Goal: Task Accomplishment & Management: Complete application form

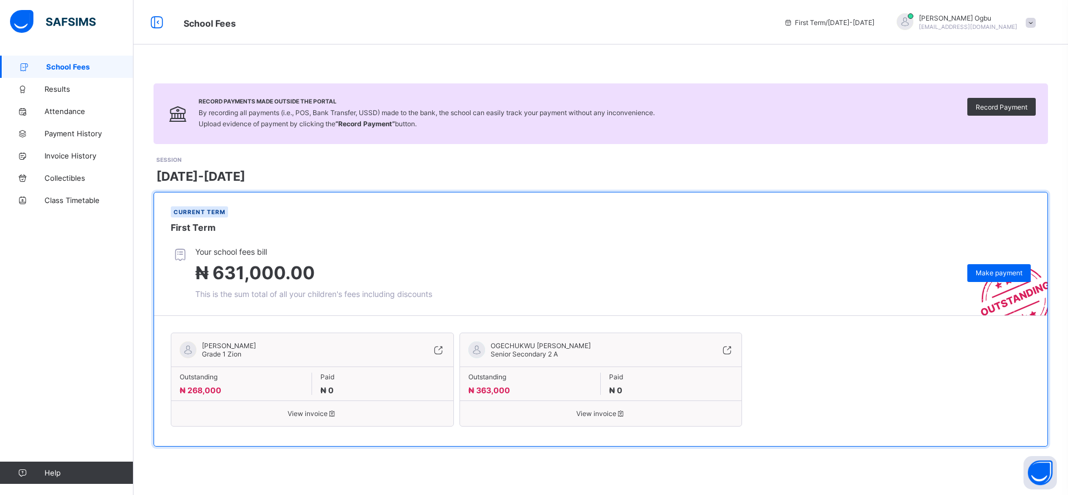
click at [441, 346] on icon at bounding box center [438, 349] width 12 height 11
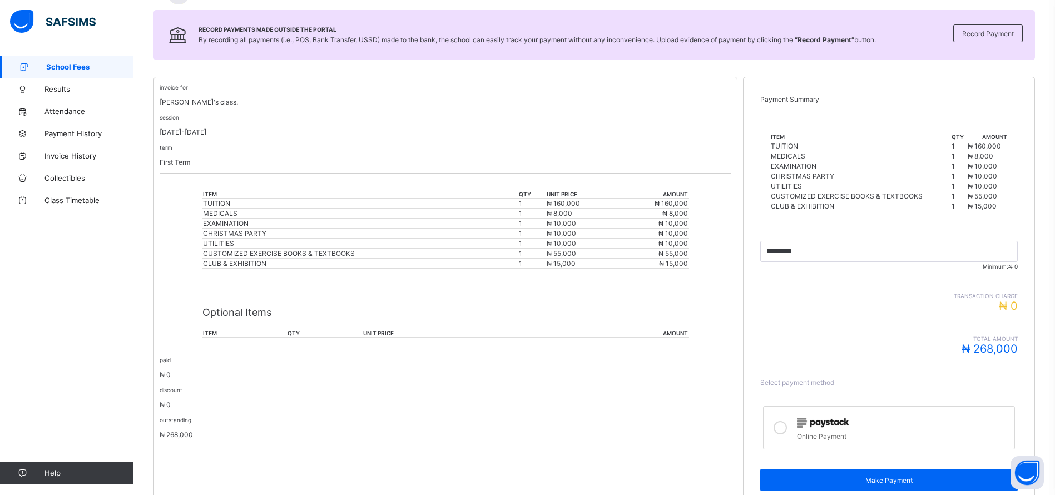
scroll to position [194, 0]
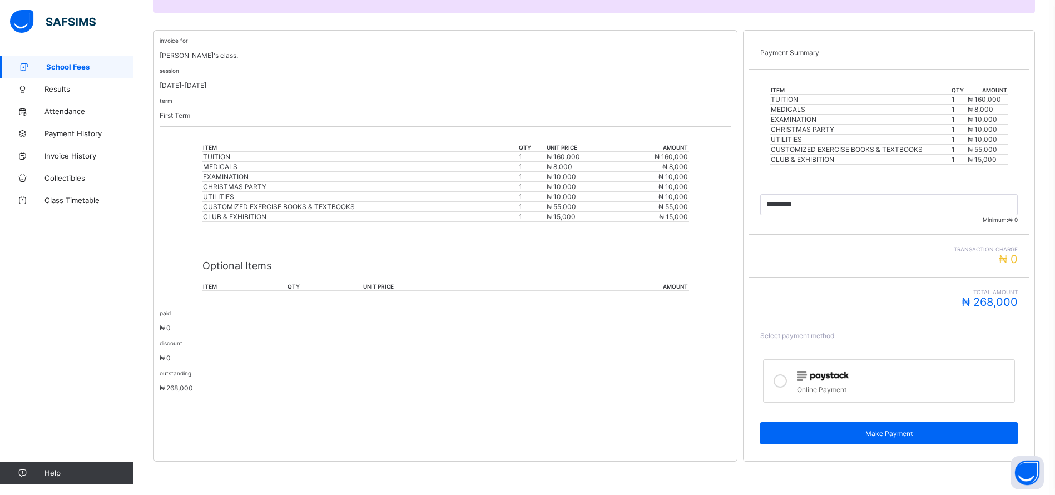
click at [810, 385] on div "Online Payment" at bounding box center [903, 388] width 212 height 11
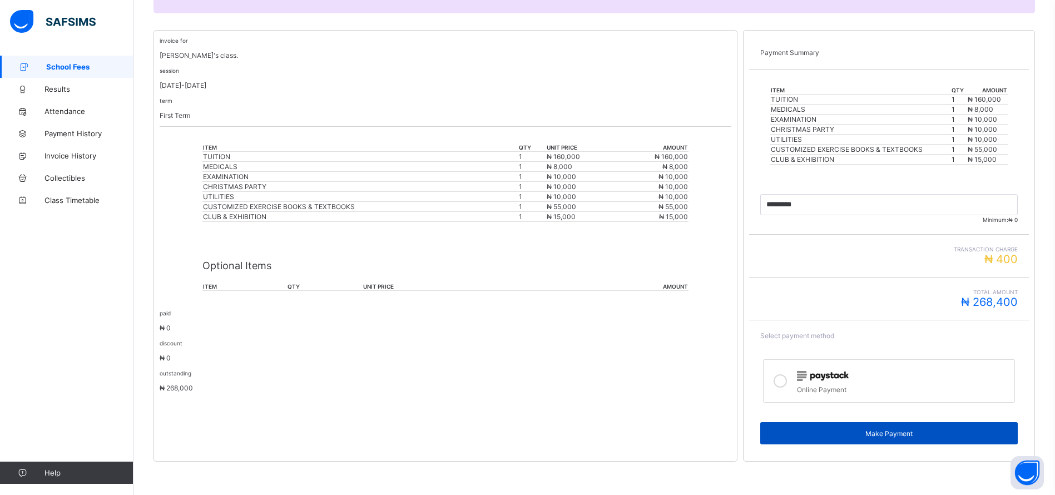
click at [891, 437] on span "Make Payment" at bounding box center [889, 434] width 241 height 8
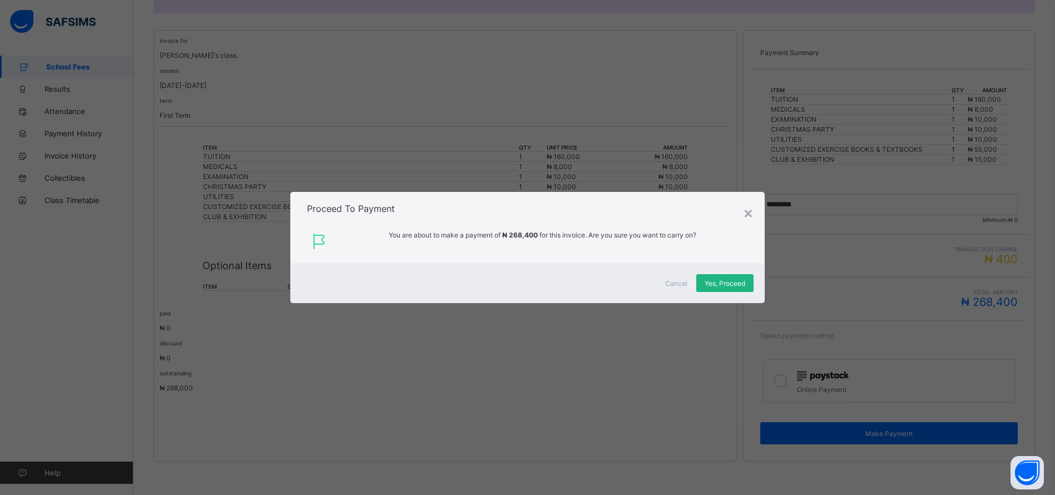
click at [723, 282] on span "Yes, Proceed" at bounding box center [725, 283] width 41 height 8
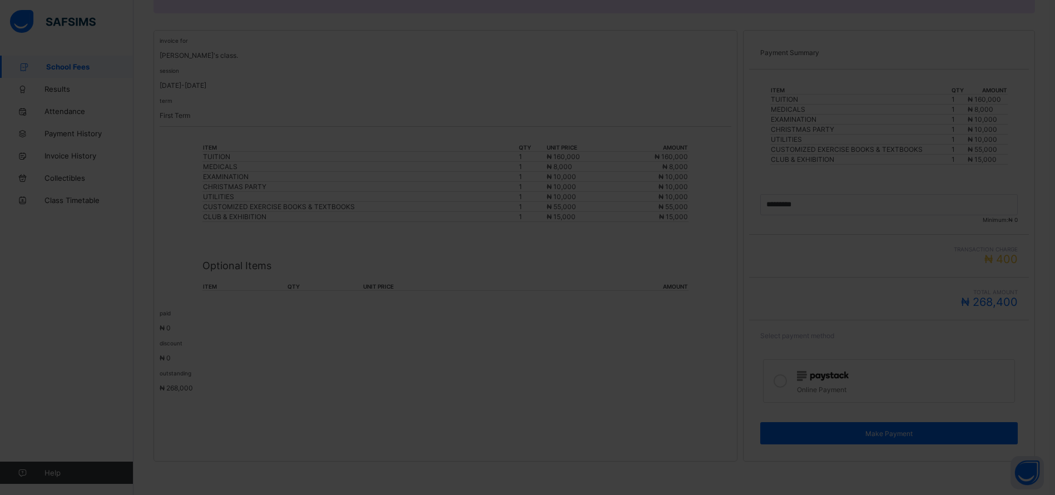
scroll to position [0, 0]
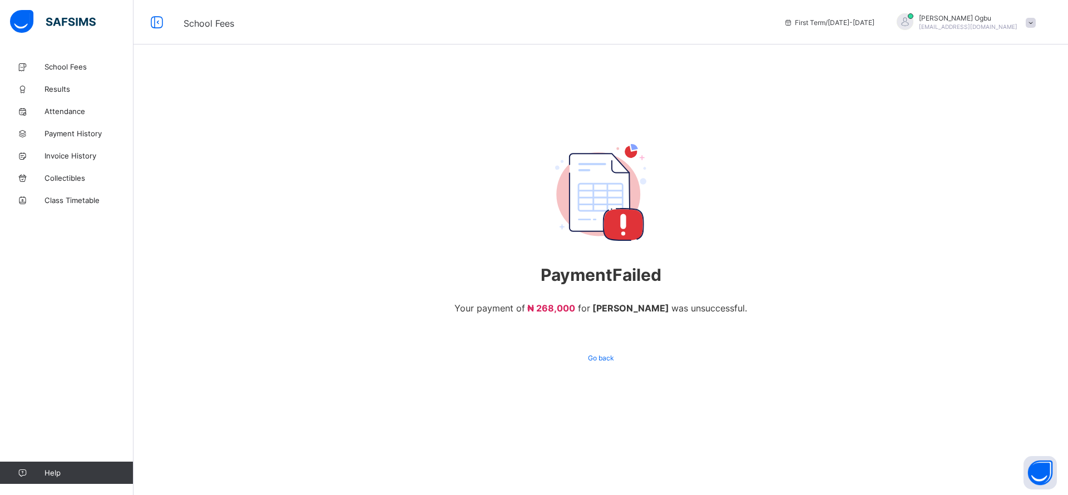
click at [1030, 27] on span at bounding box center [1031, 23] width 10 height 10
click at [969, 108] on icon at bounding box center [968, 109] width 11 height 9
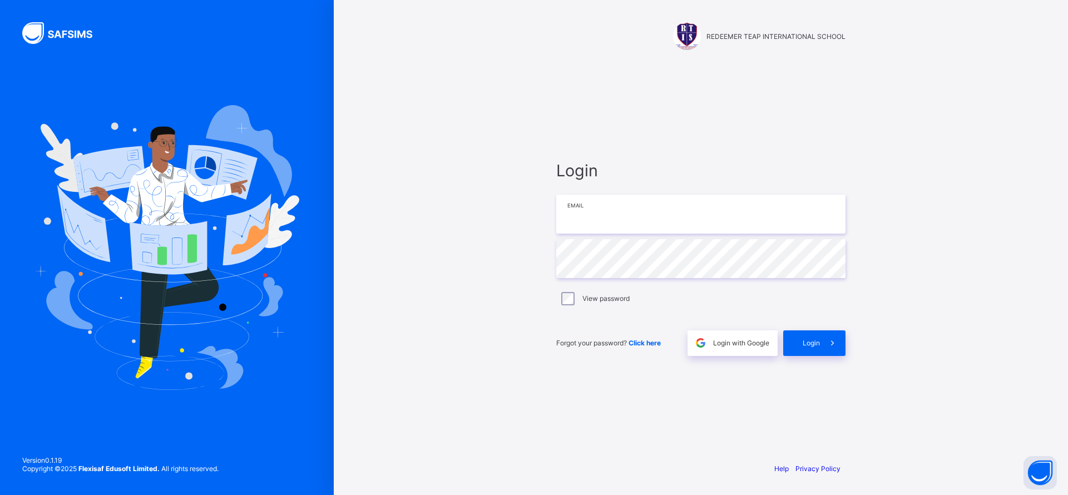
click at [713, 221] on input "email" at bounding box center [700, 214] width 289 height 39
type input "**********"
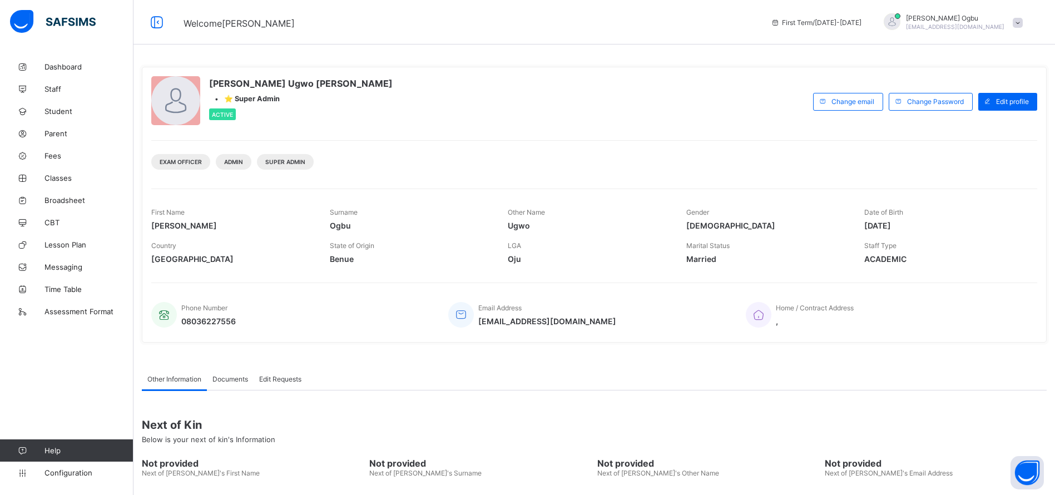
click at [56, 106] on link "Student" at bounding box center [67, 111] width 134 height 22
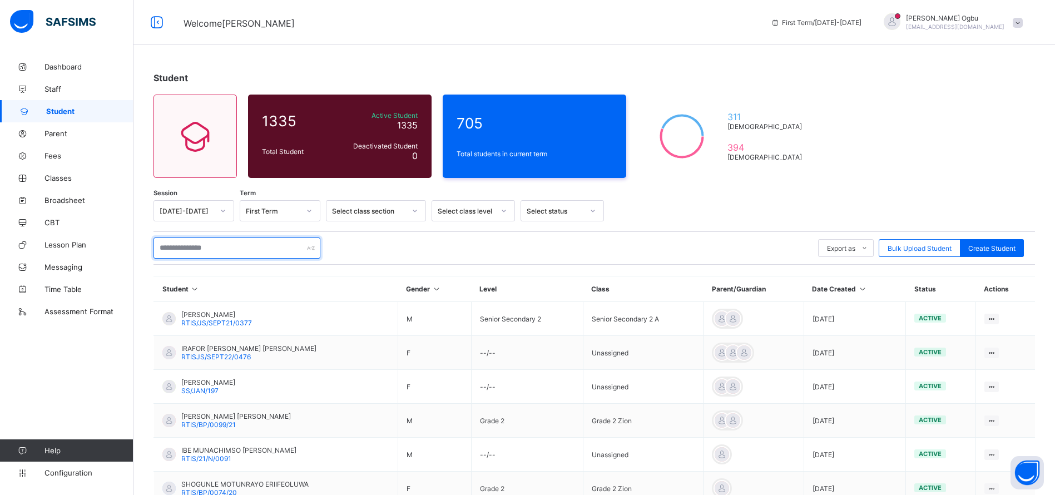
click at [217, 248] on input "text" at bounding box center [237, 248] width 167 height 21
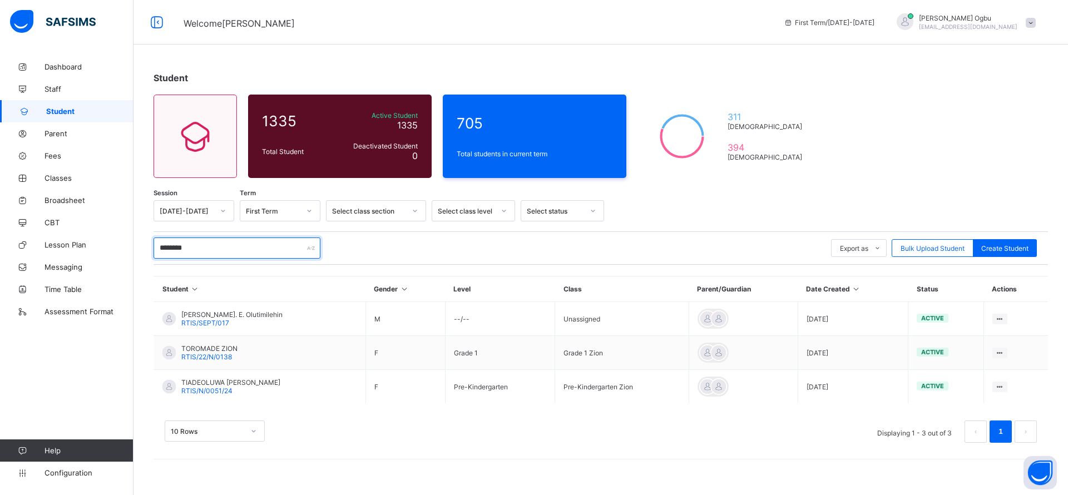
type input "********"
click at [205, 384] on span "TIADEOLUWA [PERSON_NAME]" at bounding box center [230, 382] width 99 height 8
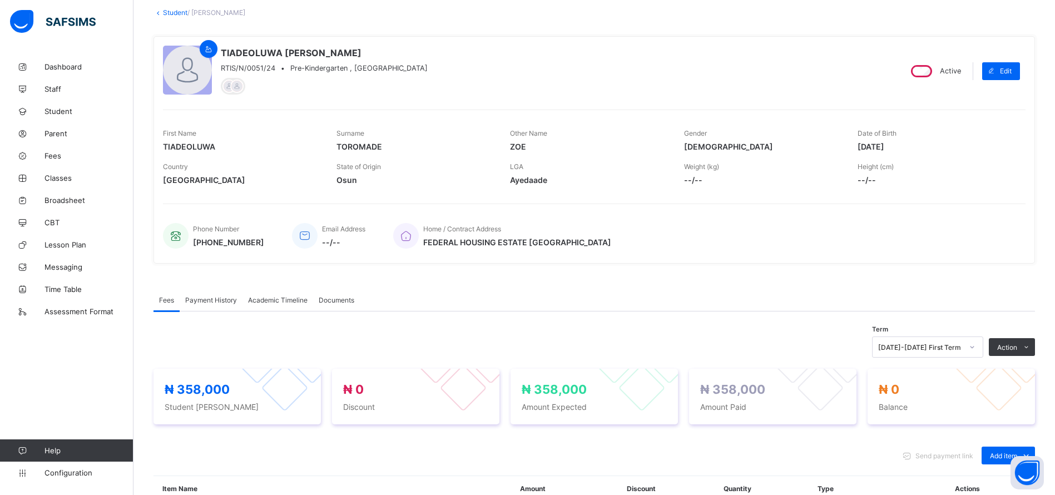
scroll to position [61, 0]
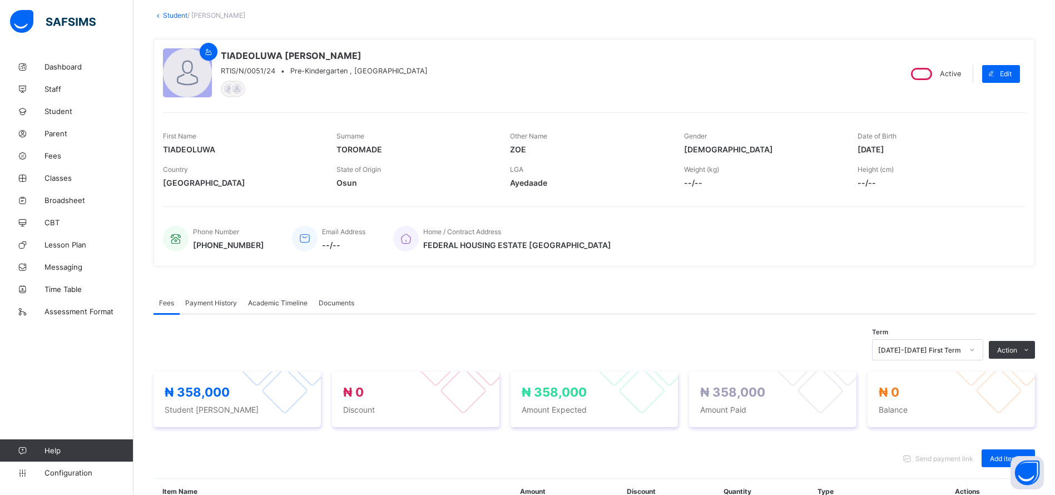
click at [768, 72] on div "TIADEOLUWA [PERSON_NAME] RTIS/N/0051/24 • Pre-Kindergarten , [GEOGRAPHIC_DATA]" at bounding box center [527, 73] width 729 height 51
click at [180, 12] on link "Student" at bounding box center [175, 15] width 24 height 8
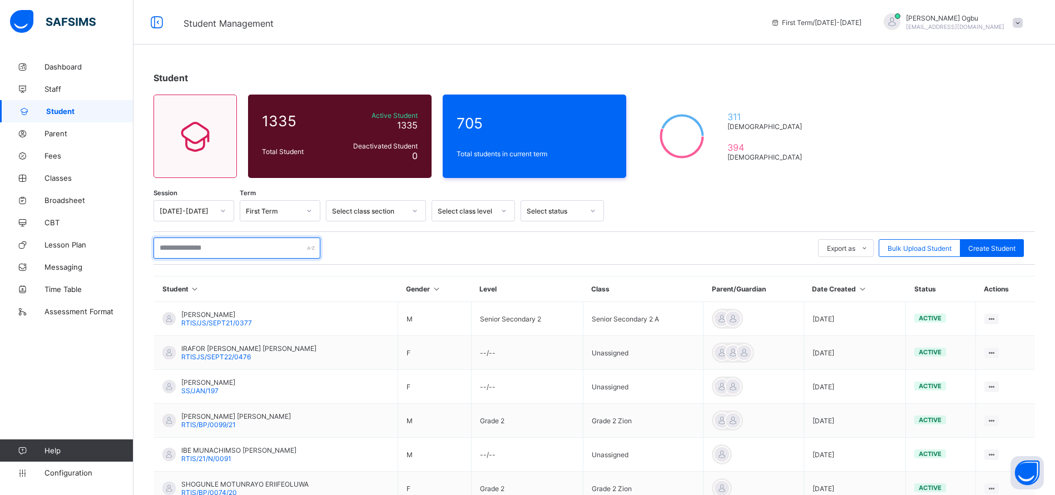
click at [198, 255] on input "text" at bounding box center [237, 248] width 167 height 21
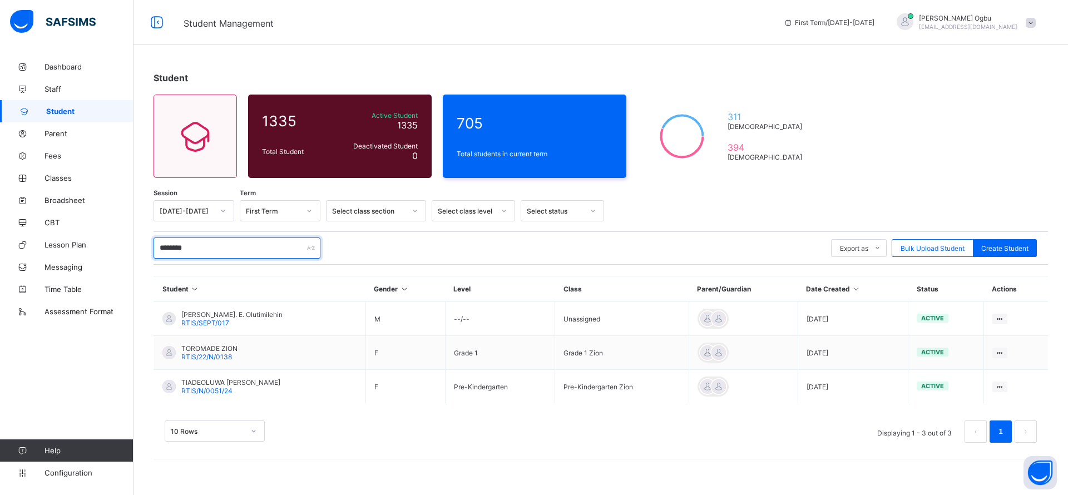
type input "********"
click at [209, 351] on span "TOROMADE ZION" at bounding box center [209, 348] width 56 height 8
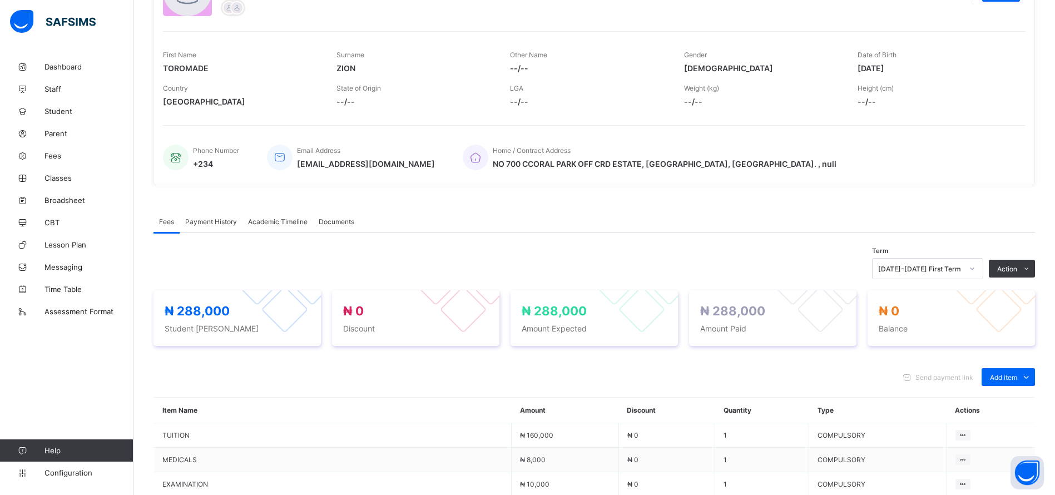
scroll to position [144, 0]
click at [57, 177] on span "Classes" at bounding box center [89, 178] width 89 height 9
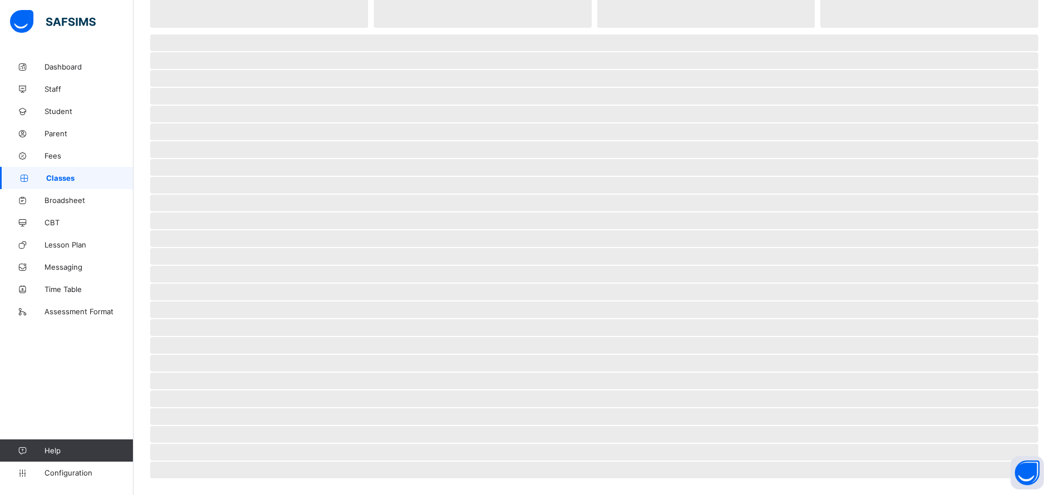
scroll to position [112, 0]
click at [57, 177] on span "Classes" at bounding box center [89, 178] width 87 height 9
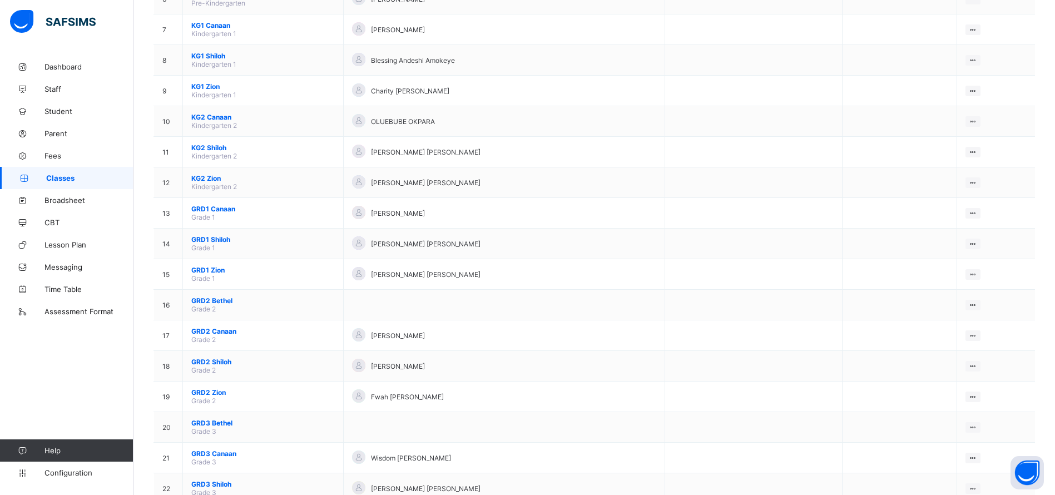
scroll to position [329, 0]
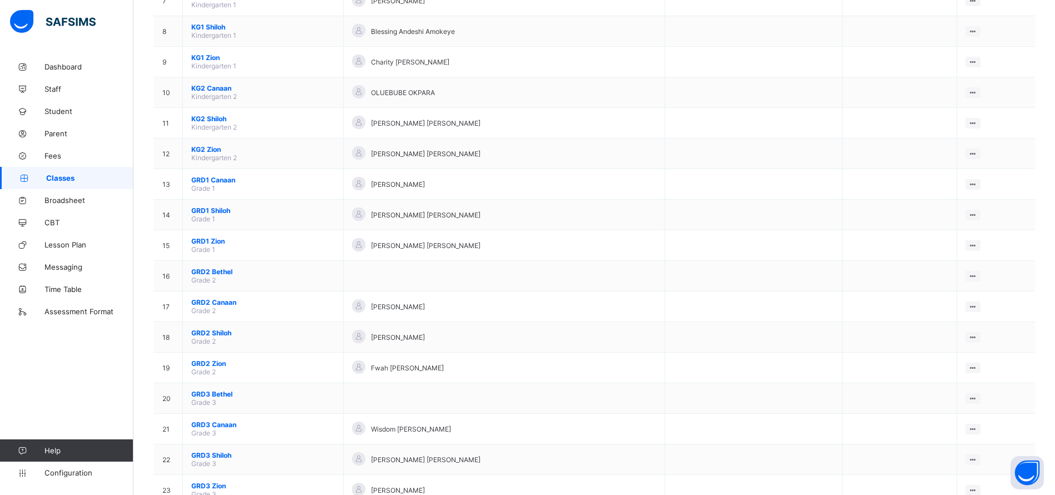
click at [209, 361] on span "GRD2 Zion" at bounding box center [263, 363] width 144 height 8
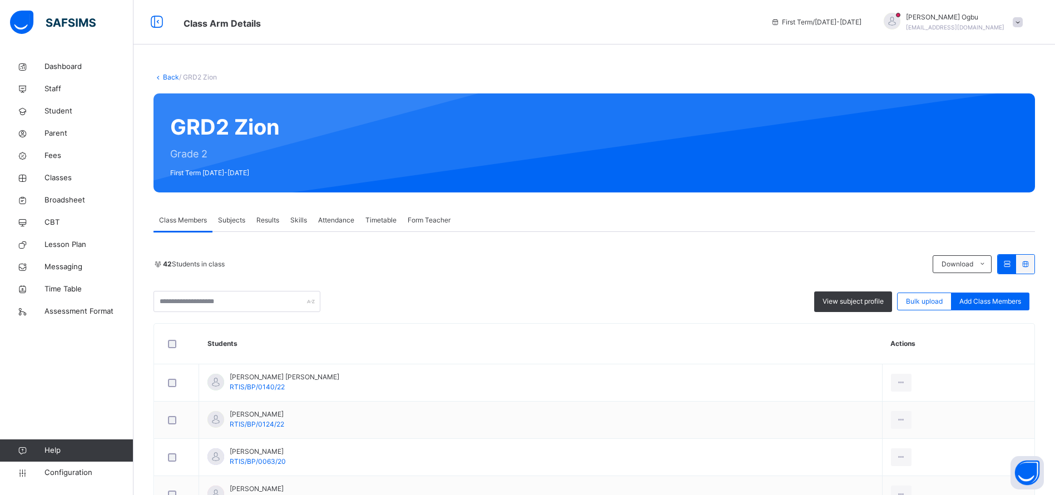
click at [234, 213] on div "Subjects" at bounding box center [232, 220] width 38 height 22
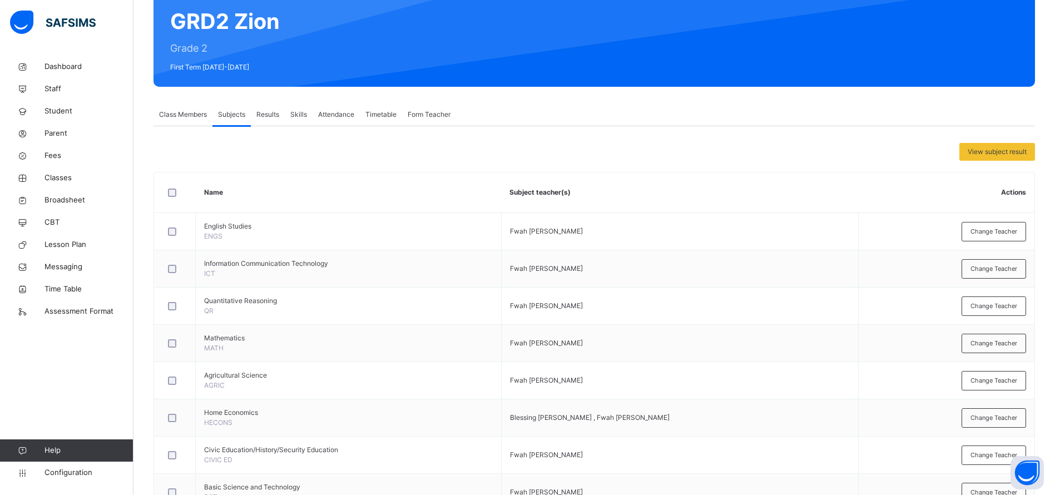
scroll to position [108, 0]
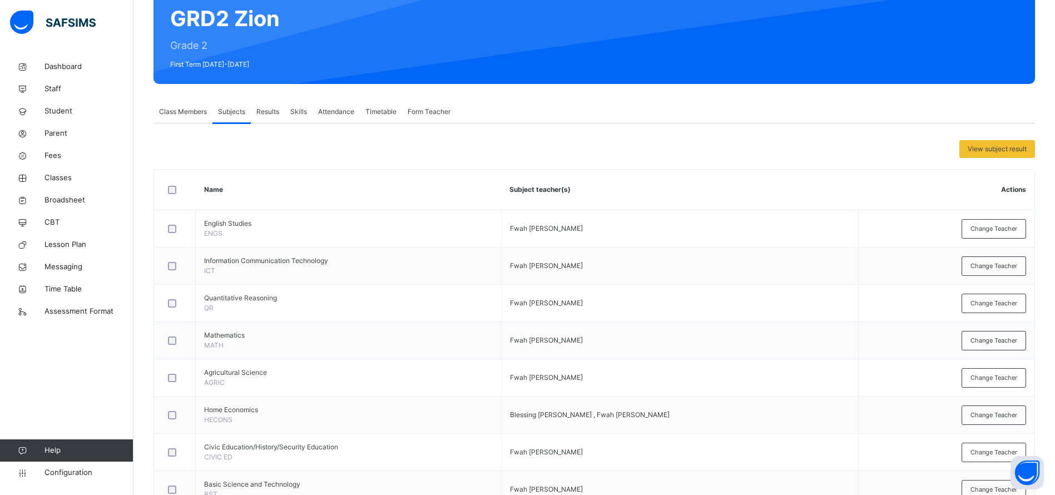
click at [66, 389] on div "Dashboard Staff Student Parent Fees Classes Broadsheet CBT Lesson Plan Messagin…" at bounding box center [67, 270] width 134 height 451
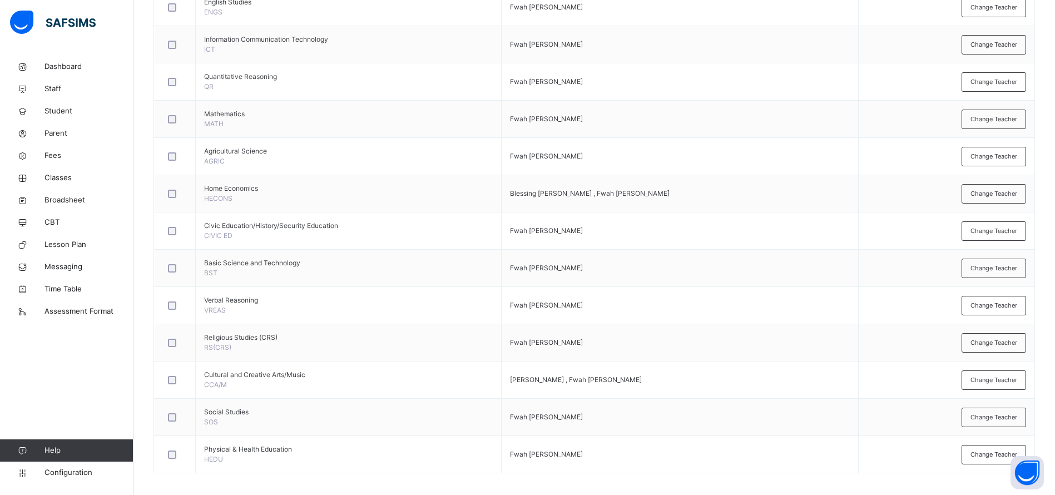
scroll to position [336, 0]
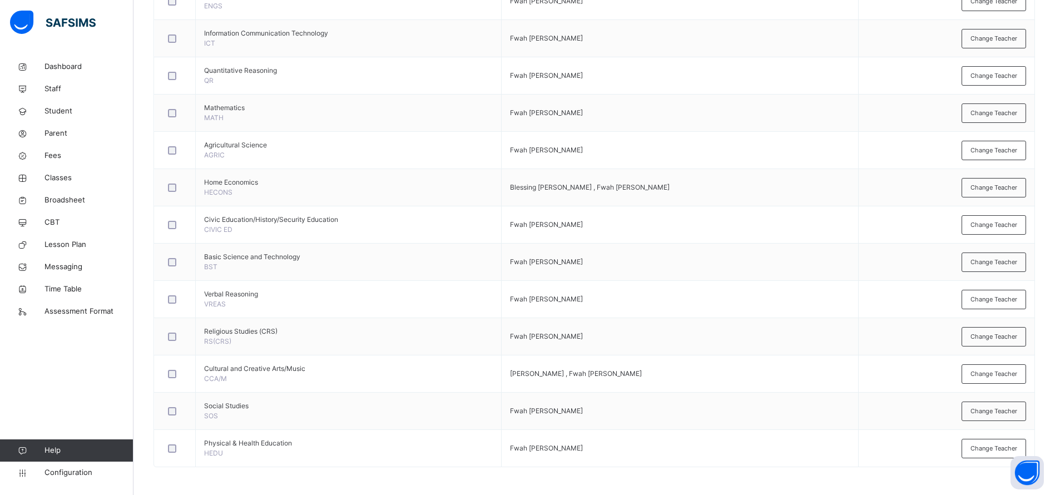
click at [544, 383] on td "[PERSON_NAME] , Fwah [PERSON_NAME]" at bounding box center [680, 374] width 358 height 37
click at [529, 372] on span "[PERSON_NAME] , Fwah [PERSON_NAME]" at bounding box center [576, 373] width 132 height 8
click at [46, 377] on div "Dashboard Staff Student Parent Fees Classes Broadsheet CBT Lesson Plan Messagin…" at bounding box center [67, 270] width 134 height 451
click at [62, 103] on link "Student" at bounding box center [67, 111] width 134 height 22
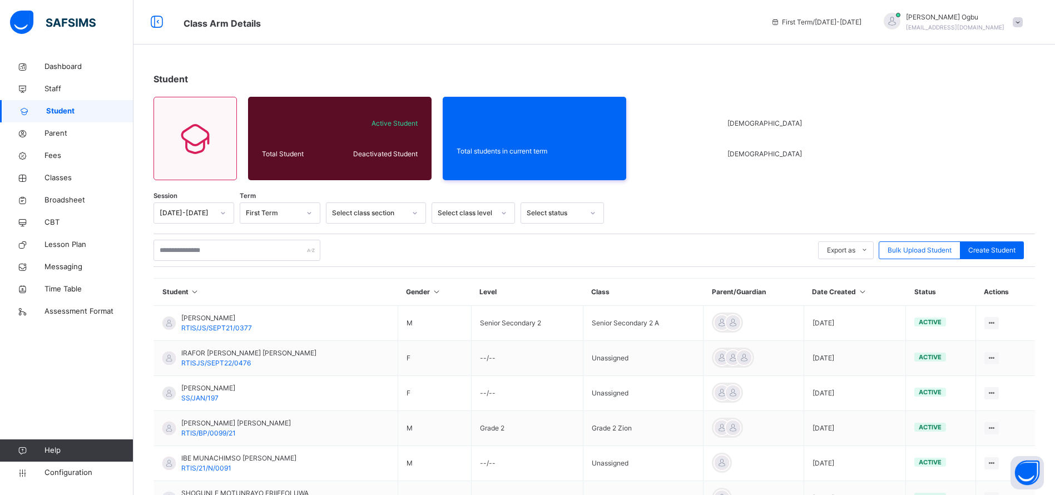
click at [1012, 249] on span "Create Student" at bounding box center [992, 250] width 47 height 10
select select "**"
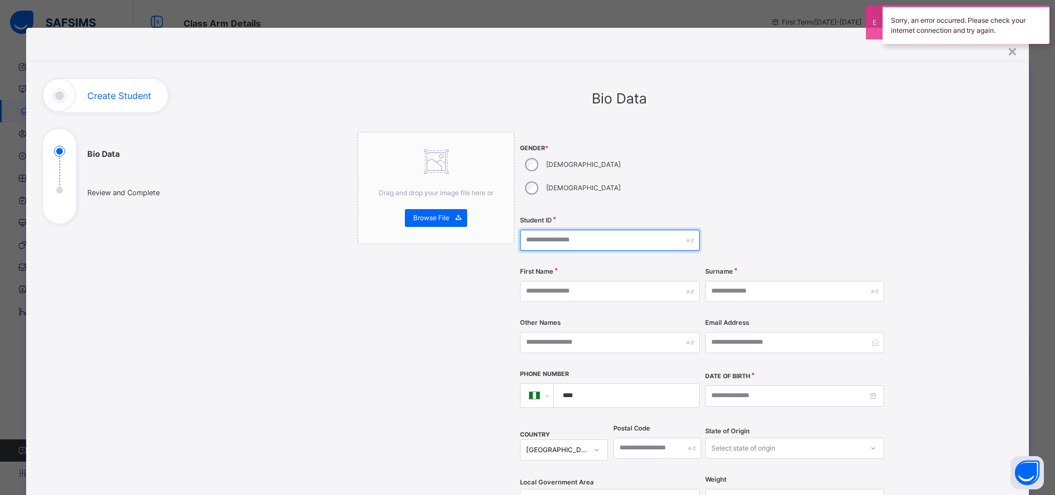
click at [540, 230] on input "text" at bounding box center [609, 240] width 179 height 21
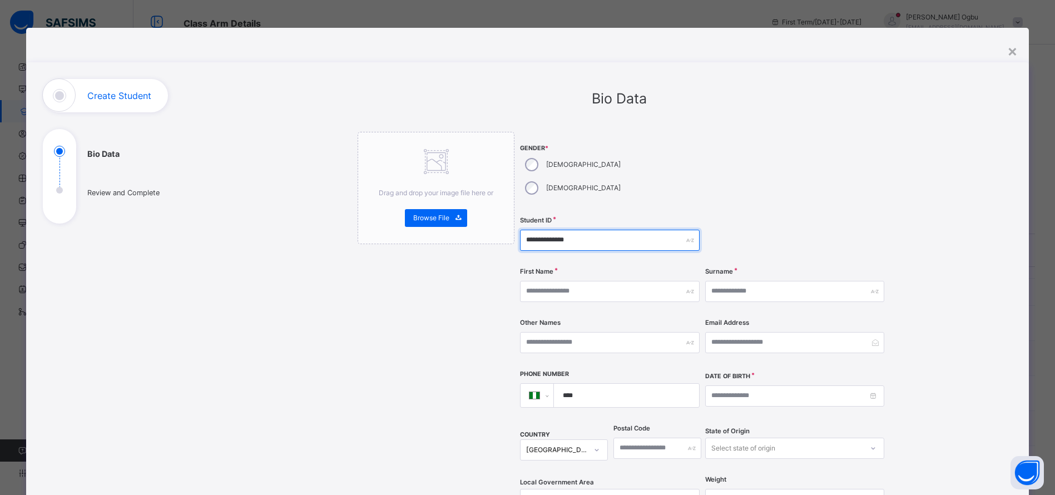
type input "**********"
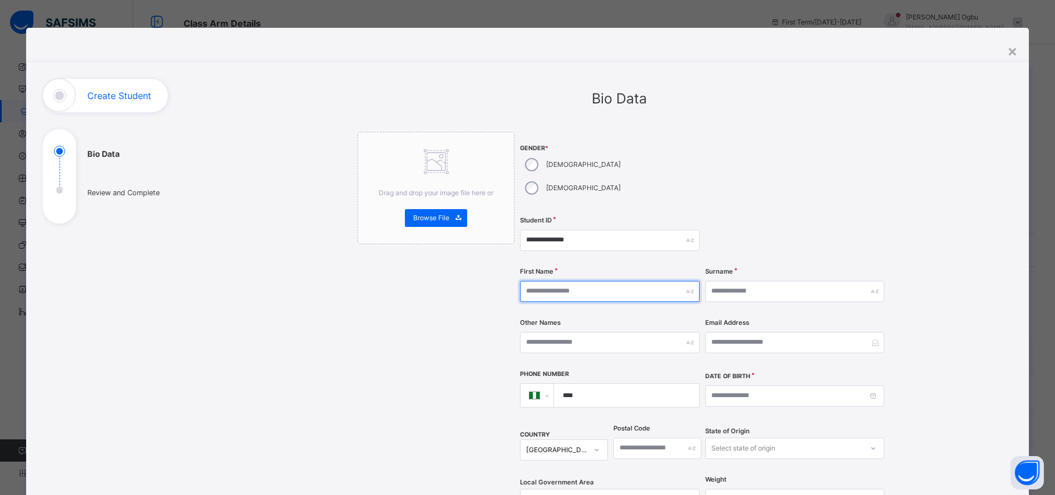
click at [570, 281] on input "text" at bounding box center [609, 291] width 179 height 21
type input "*"
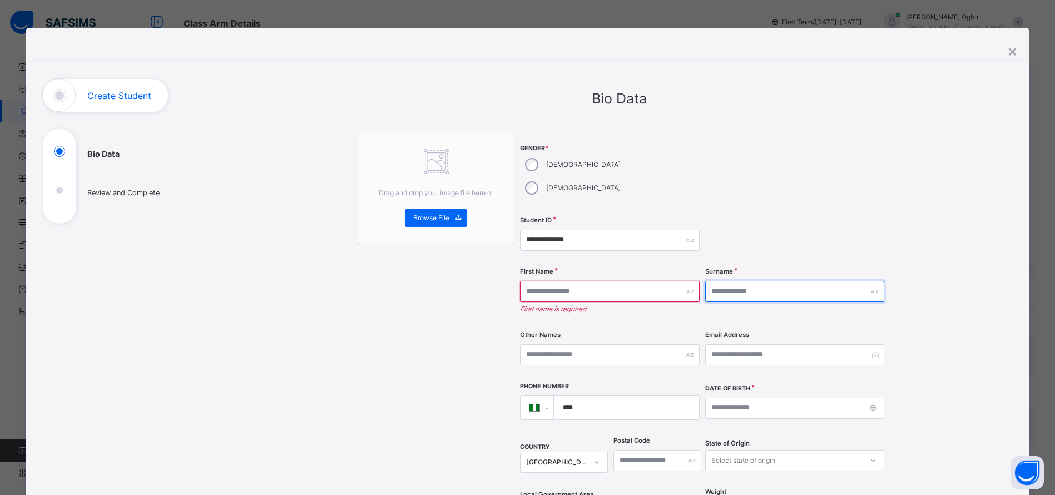
click at [744, 281] on input "text" at bounding box center [794, 291] width 179 height 21
type input "******"
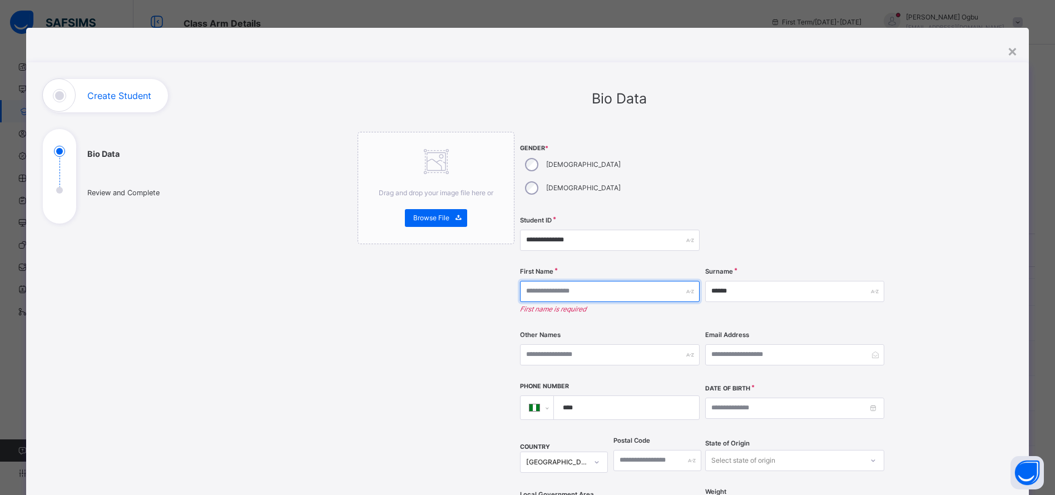
click at [641, 281] on input "text" at bounding box center [609, 291] width 179 height 21
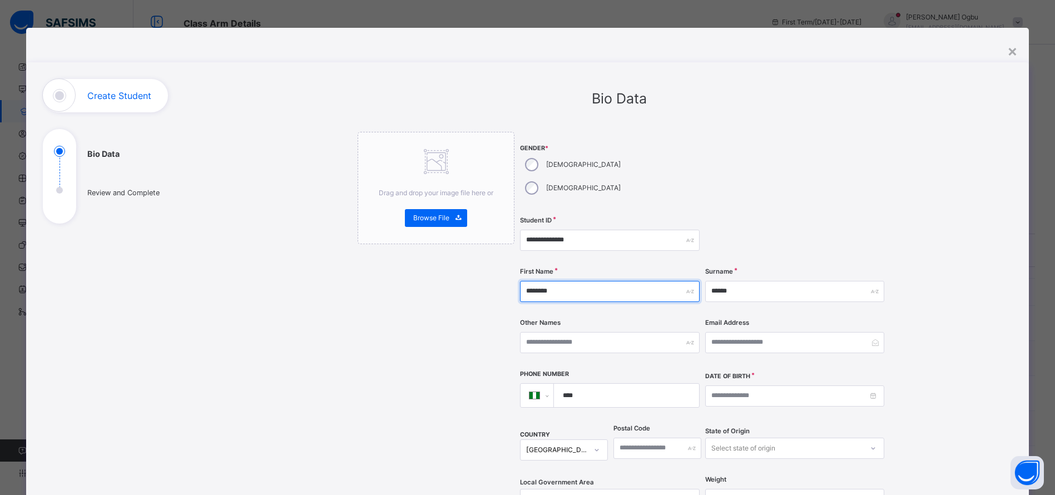
type input "********"
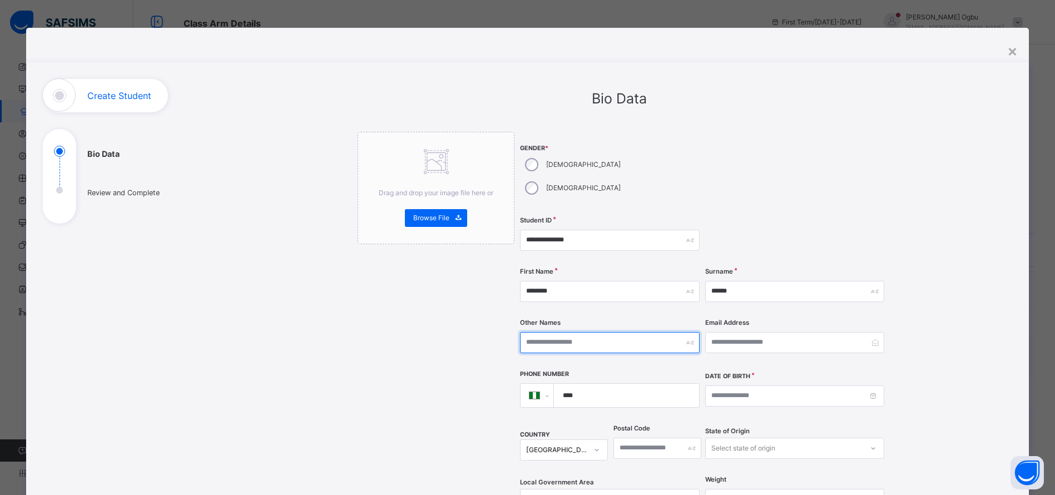
click at [611, 332] on input "text" at bounding box center [609, 342] width 179 height 21
type input "*****"
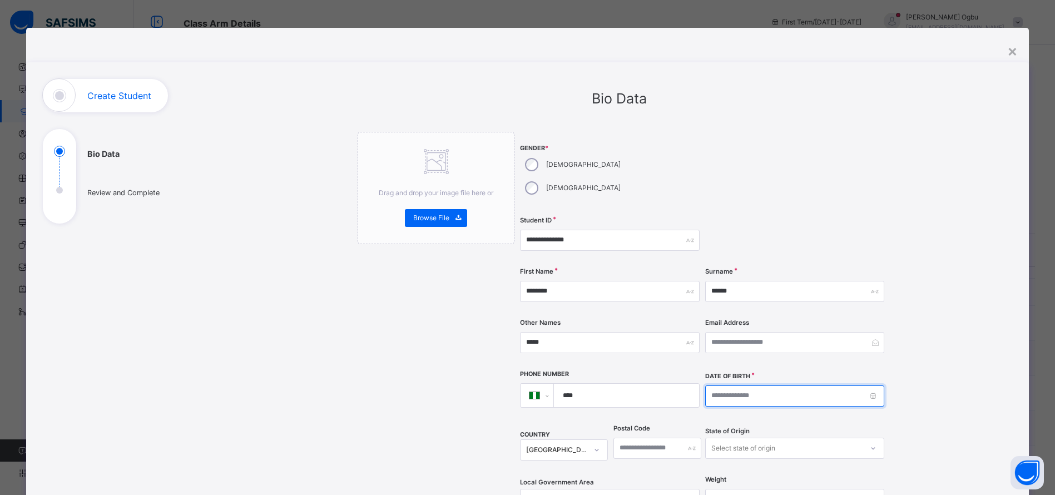
click at [735, 386] on input at bounding box center [794, 396] width 179 height 21
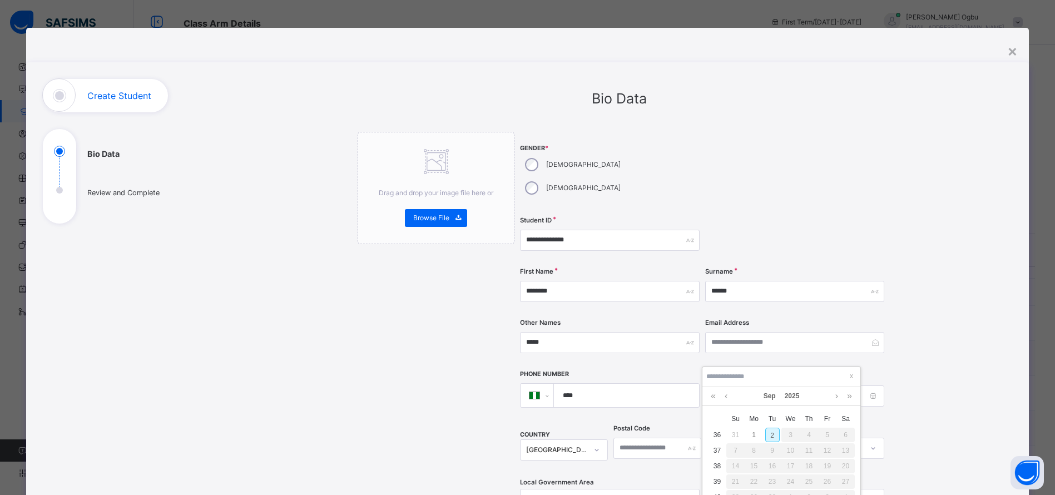
click at [796, 398] on link "2025" at bounding box center [793, 396] width 24 height 19
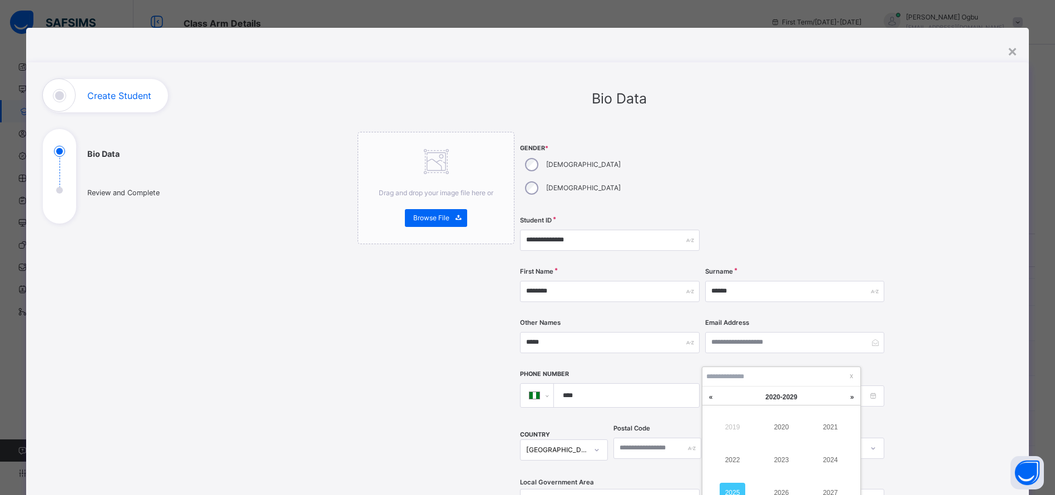
click at [739, 458] on link "2022" at bounding box center [733, 460] width 26 height 20
click at [773, 394] on link "Sep" at bounding box center [769, 396] width 21 height 19
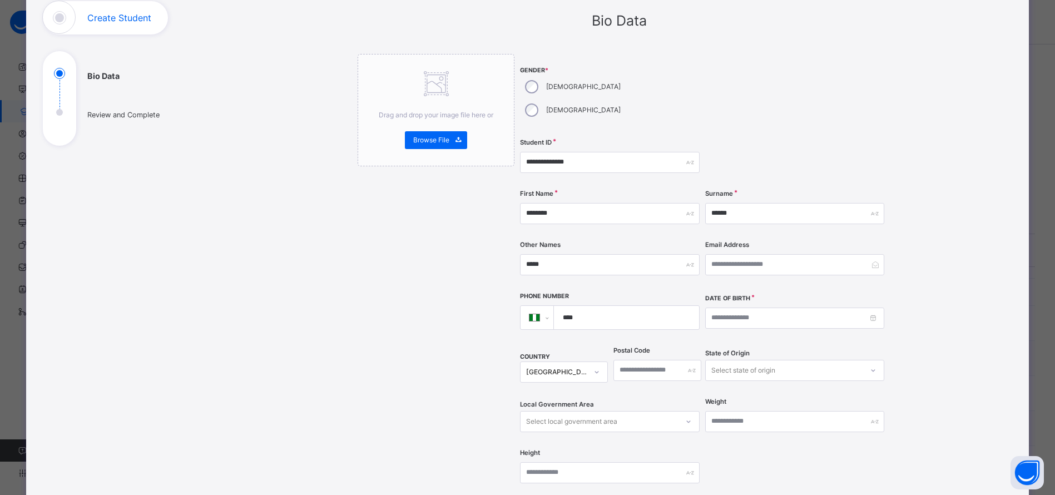
scroll to position [79, 0]
click at [865, 307] on input at bounding box center [794, 317] width 179 height 21
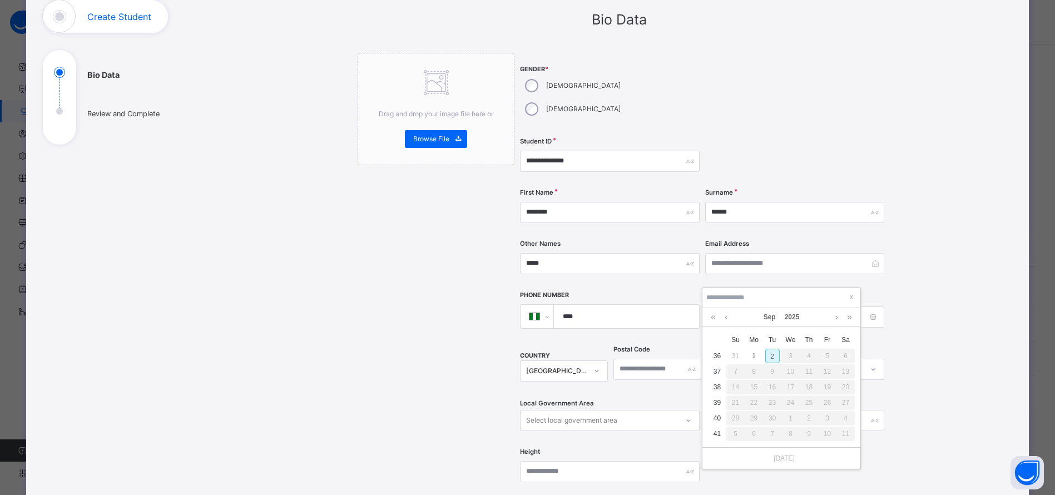
click at [799, 316] on link "2025" at bounding box center [793, 317] width 24 height 19
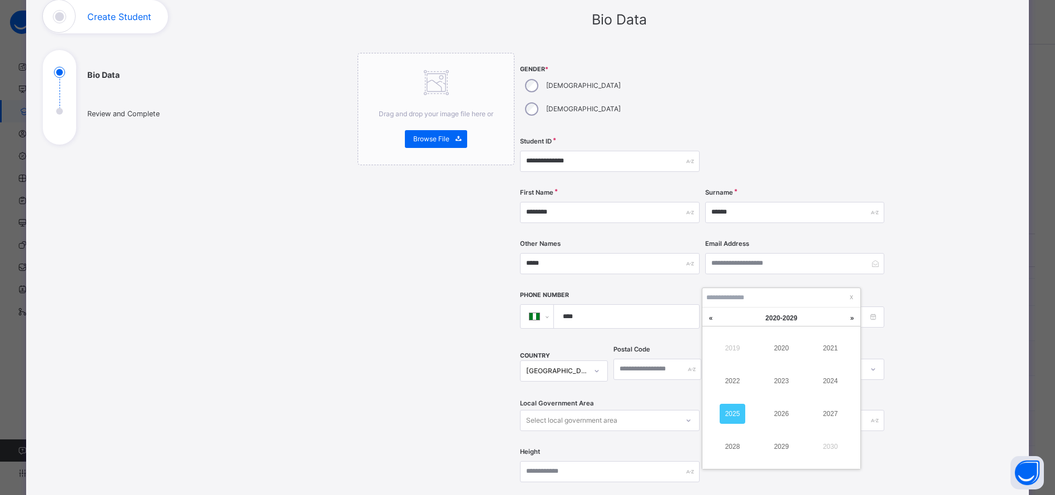
click at [731, 383] on link "2022" at bounding box center [733, 381] width 26 height 20
click at [772, 319] on link "Sep" at bounding box center [769, 317] width 21 height 19
click at [728, 417] on link "[DATE]" at bounding box center [733, 414] width 26 height 20
click at [772, 387] on div "12" at bounding box center [773, 387] width 14 height 14
type input "**********"
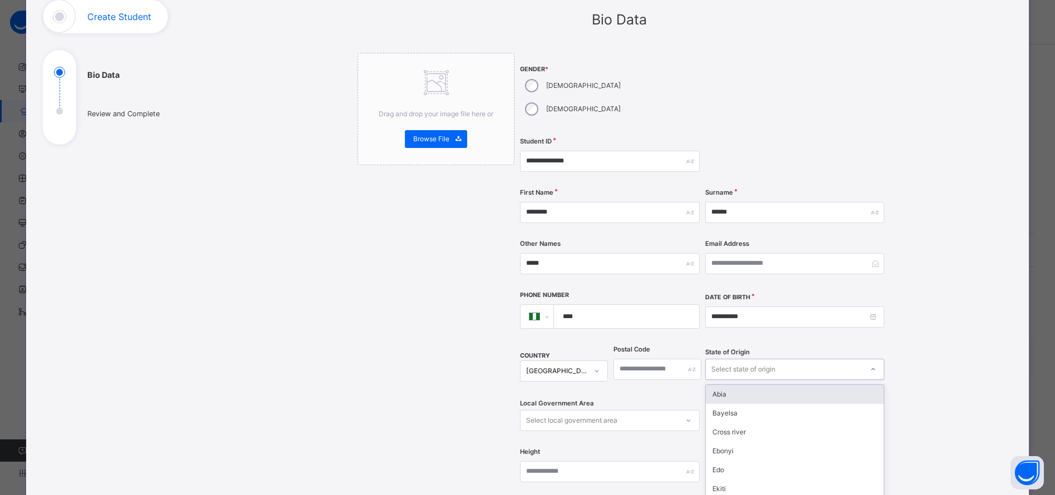
scroll to position [117, 0]
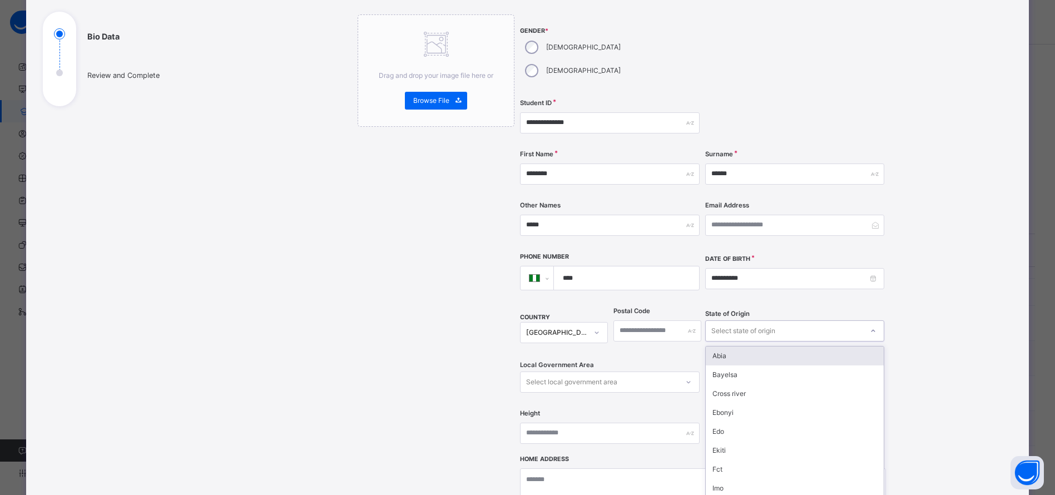
click at [761, 337] on div "option Abia focused, 1 of 37. 37 results available. Use Up and Down to choose o…" at bounding box center [794, 330] width 179 height 21
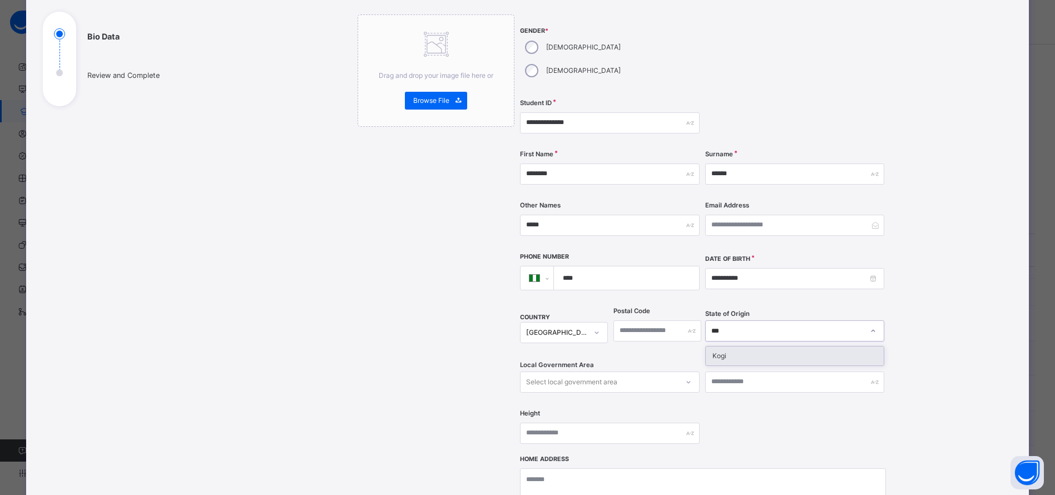
type input "****"
click at [781, 347] on div "Kogi" at bounding box center [795, 356] width 178 height 19
click at [643, 373] on div "Select local government area" at bounding box center [599, 381] width 157 height 17
click at [966, 356] on div "**********" at bounding box center [619, 313] width 786 height 703
click at [685, 377] on icon at bounding box center [688, 382] width 7 height 11
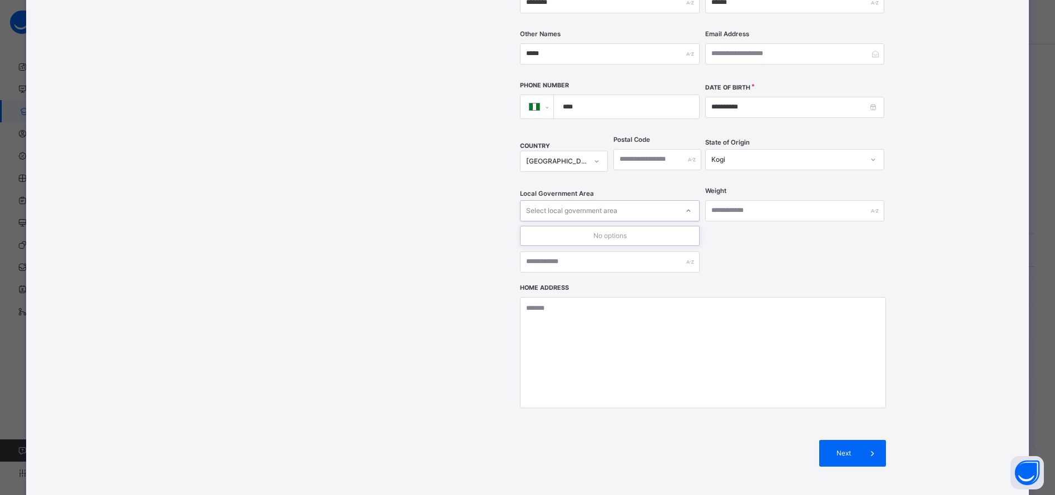
scroll to position [304, 0]
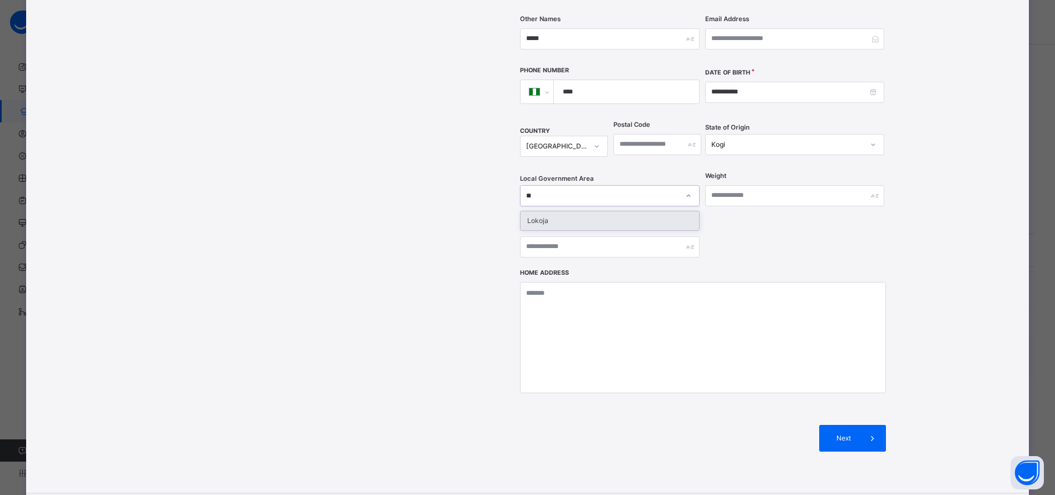
type input "***"
click at [629, 211] on div "Lokoja" at bounding box center [610, 220] width 178 height 19
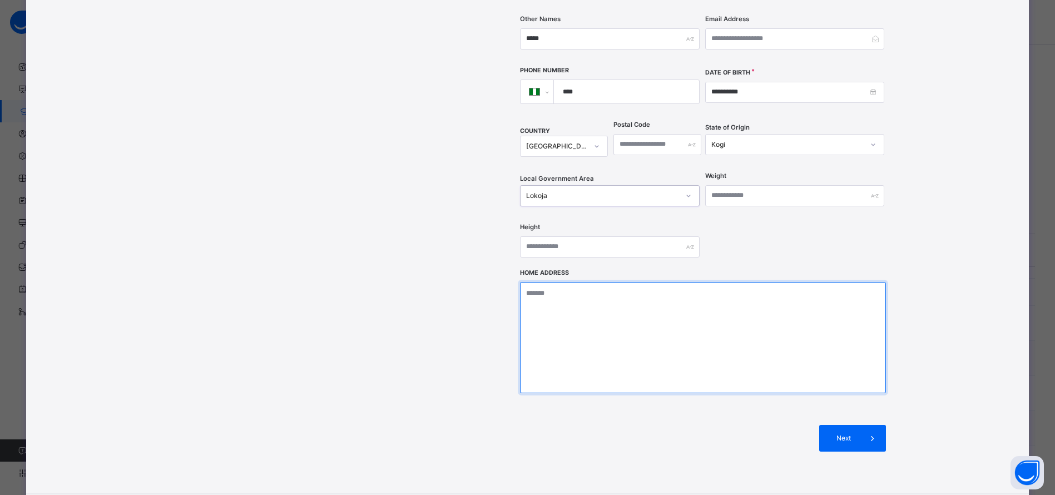
click at [591, 297] on textarea at bounding box center [703, 337] width 366 height 111
type textarea "**********"
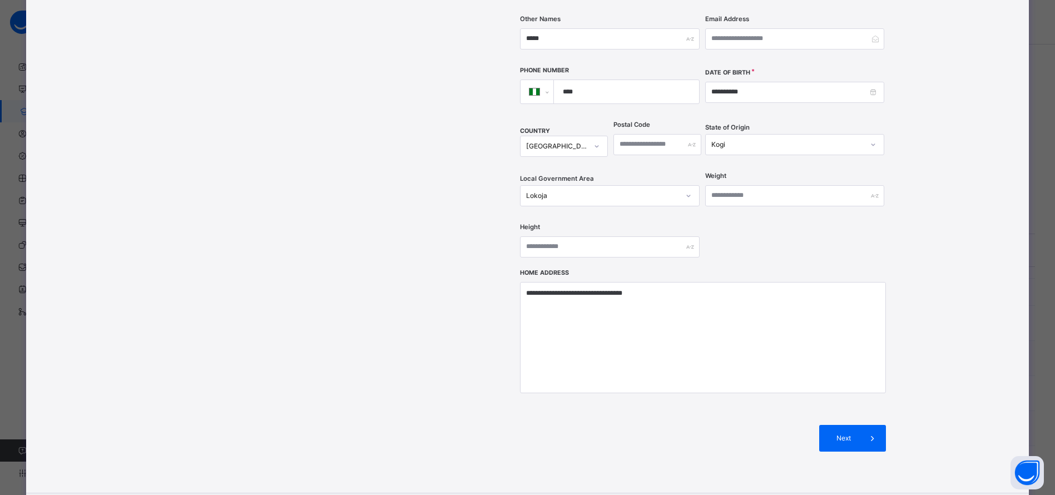
click at [846, 433] on span "Next" at bounding box center [844, 438] width 32 height 10
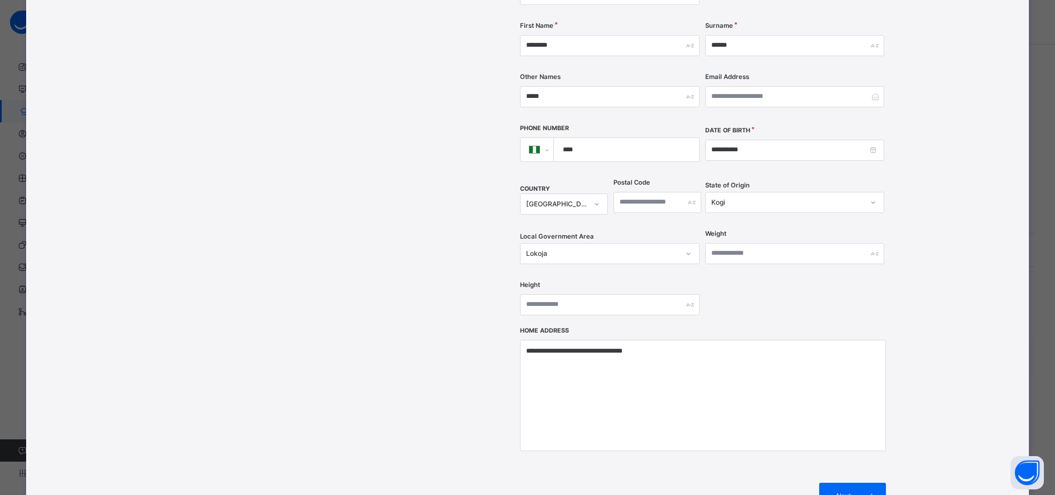
scroll to position [250, 0]
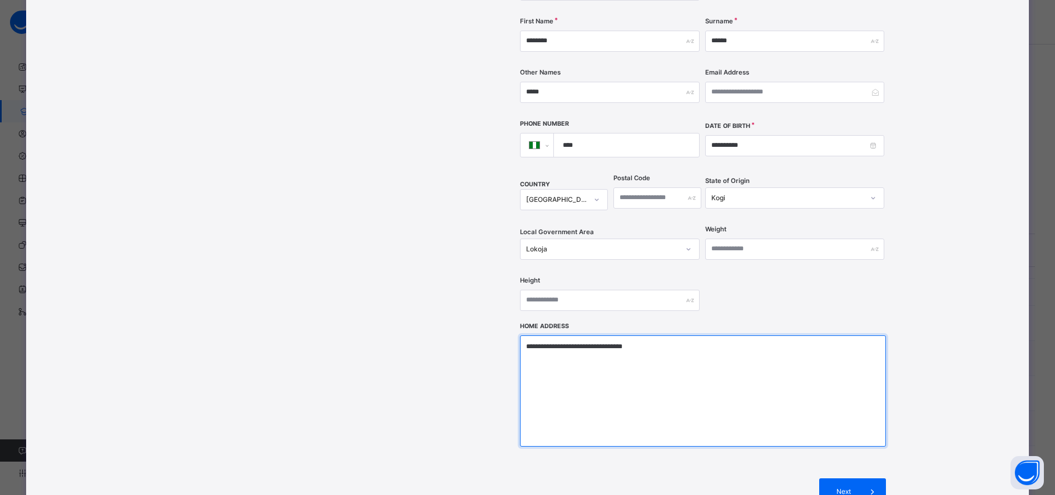
drag, startPoint x: 655, startPoint y: 327, endPoint x: 432, endPoint y: 308, distance: 224.0
click at [432, 308] on div "**********" at bounding box center [619, 201] width 523 height 640
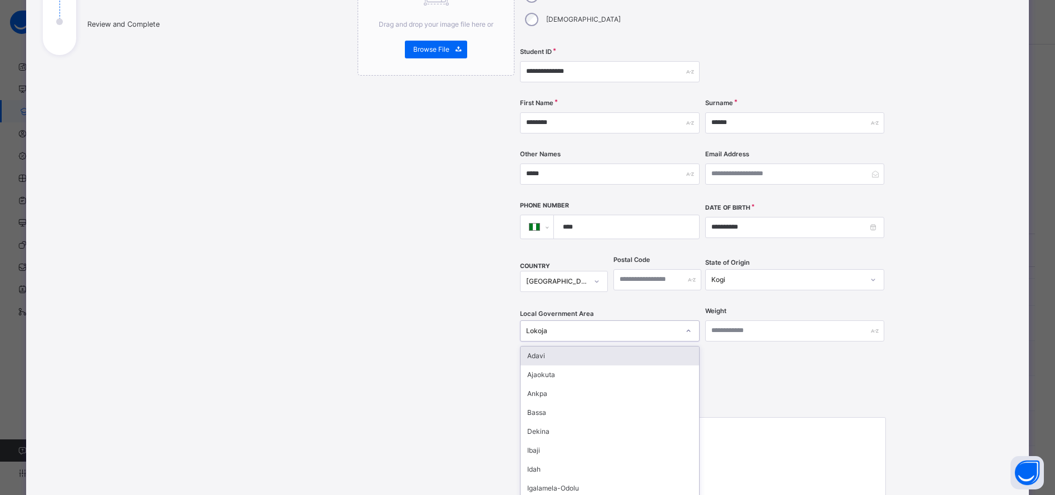
scroll to position [0, 0]
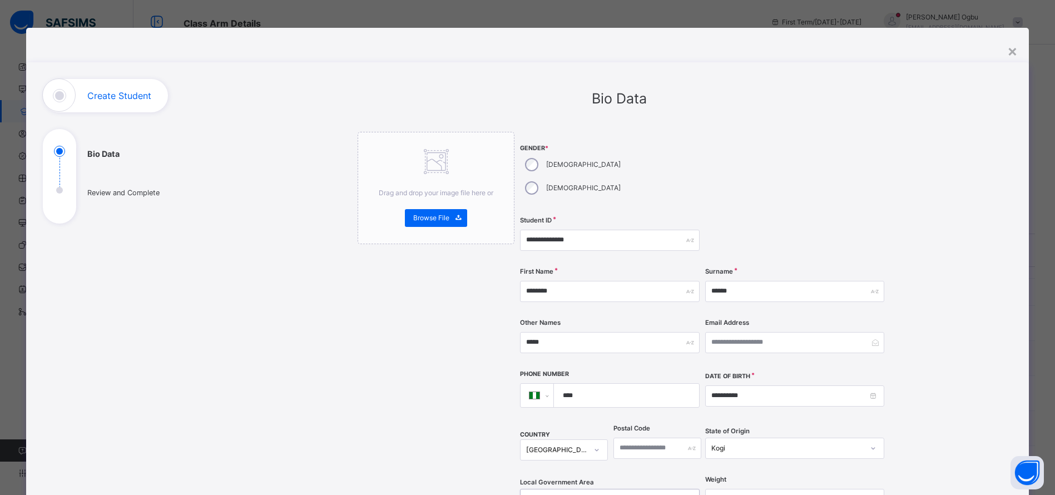
click at [1014, 53] on div "×" at bounding box center [1013, 50] width 11 height 23
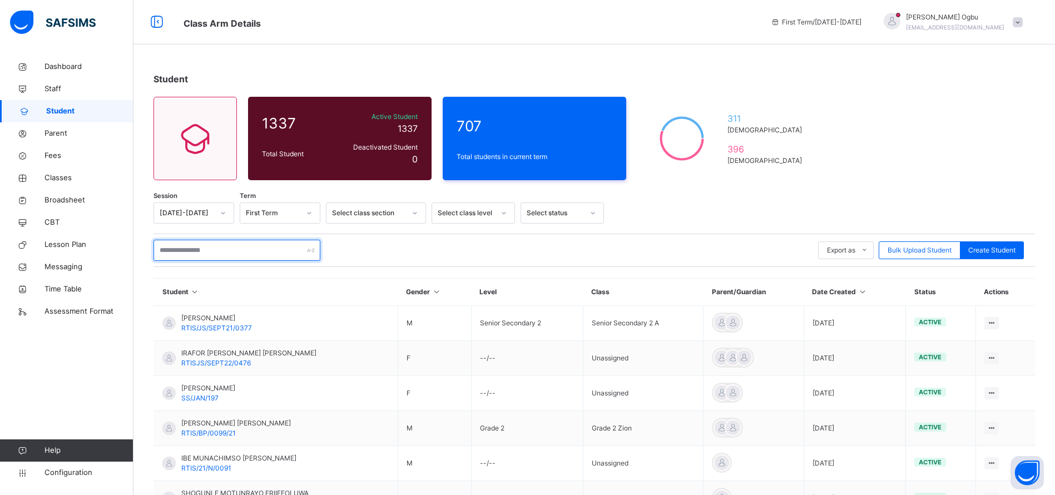
click at [226, 247] on input "text" at bounding box center [237, 250] width 167 height 21
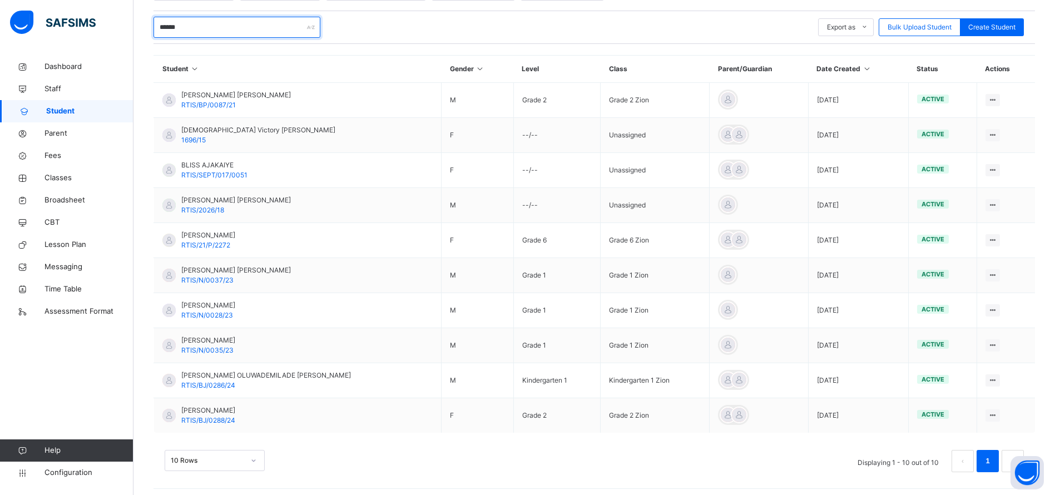
scroll to position [228, 0]
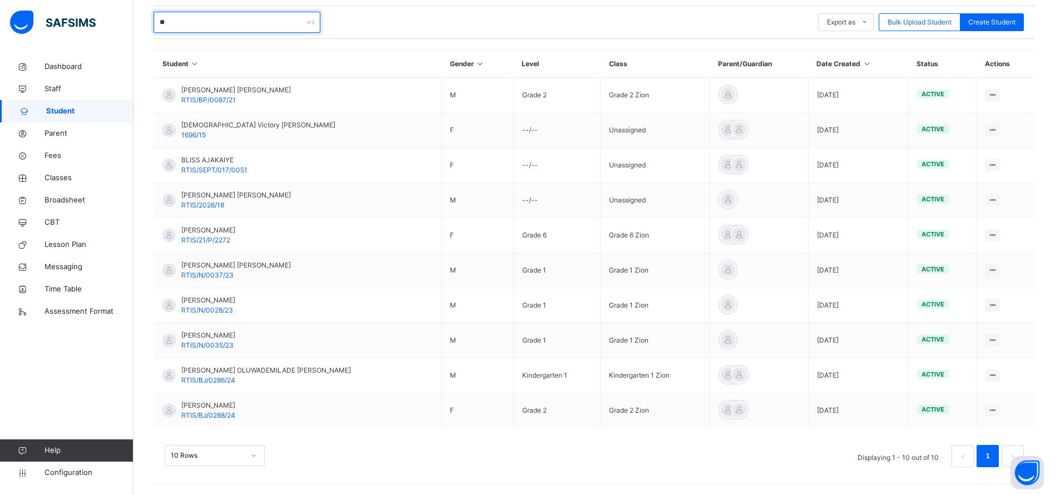
type input "*"
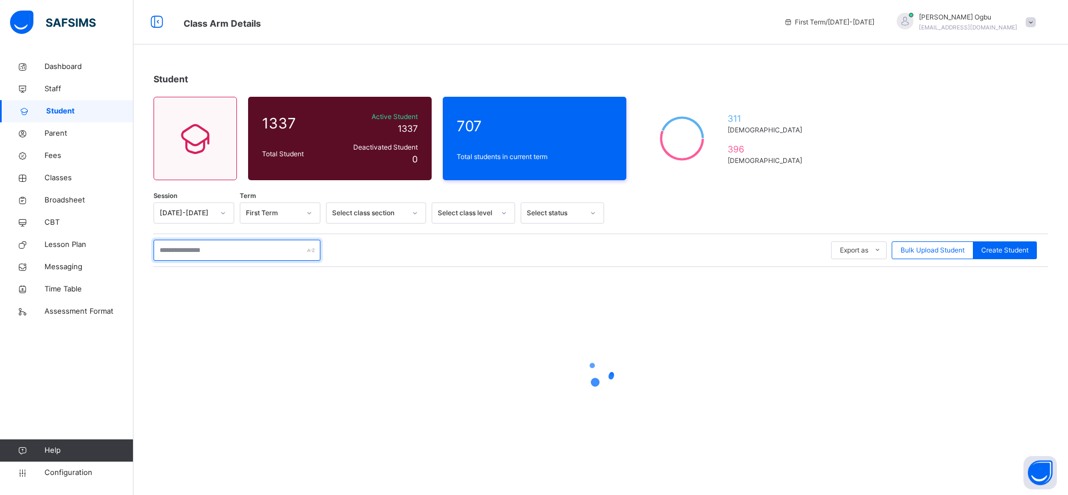
paste input "**********"
type input "*"
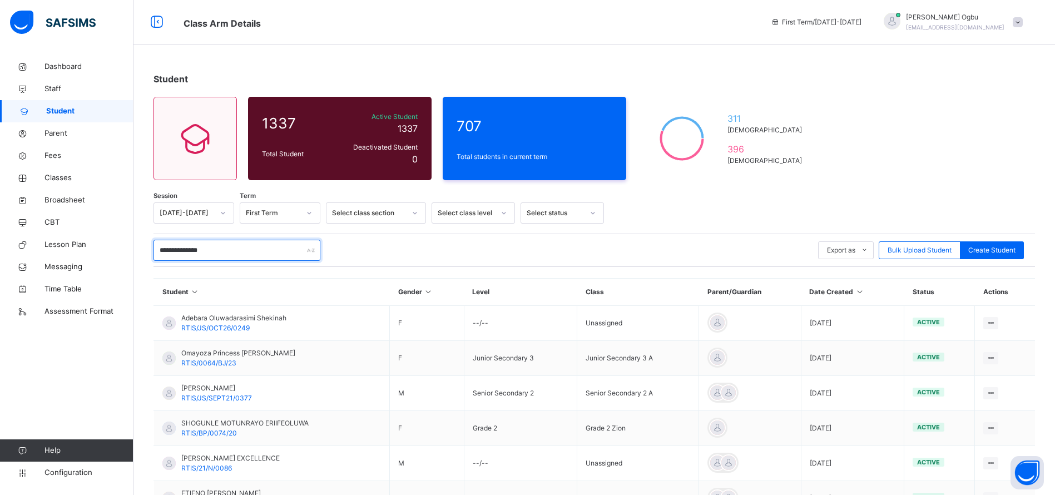
type input "**********"
click at [1016, 253] on span "Create Student" at bounding box center [992, 250] width 47 height 10
select select "**"
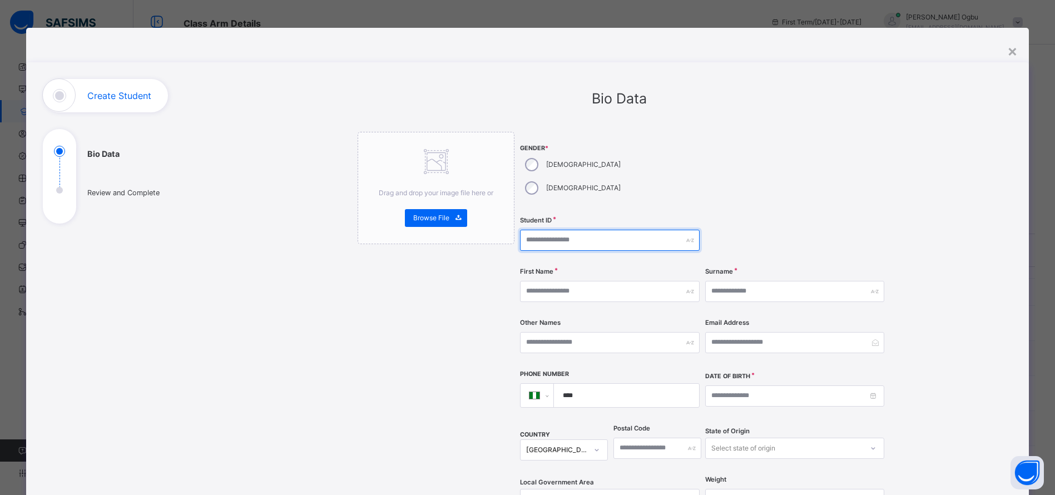
click at [532, 230] on input "text" at bounding box center [609, 240] width 179 height 21
type input "**********"
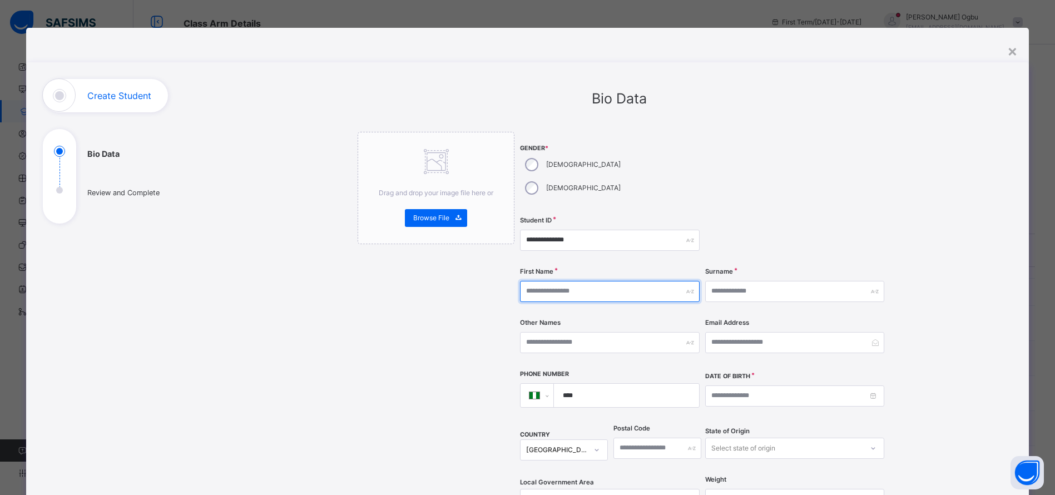
click at [543, 281] on input "text" at bounding box center [609, 291] width 179 height 21
type input "********"
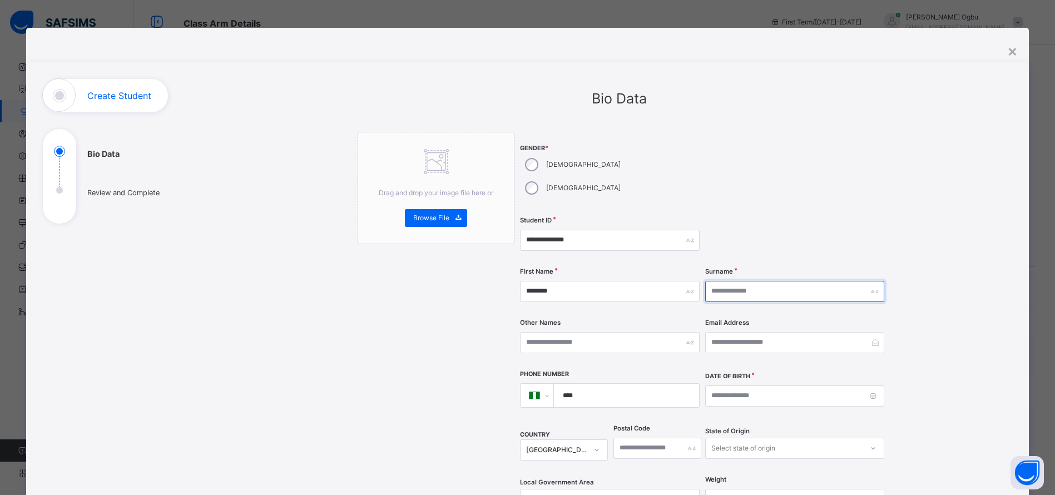
click at [748, 281] on input "text" at bounding box center [794, 291] width 179 height 21
type input "******"
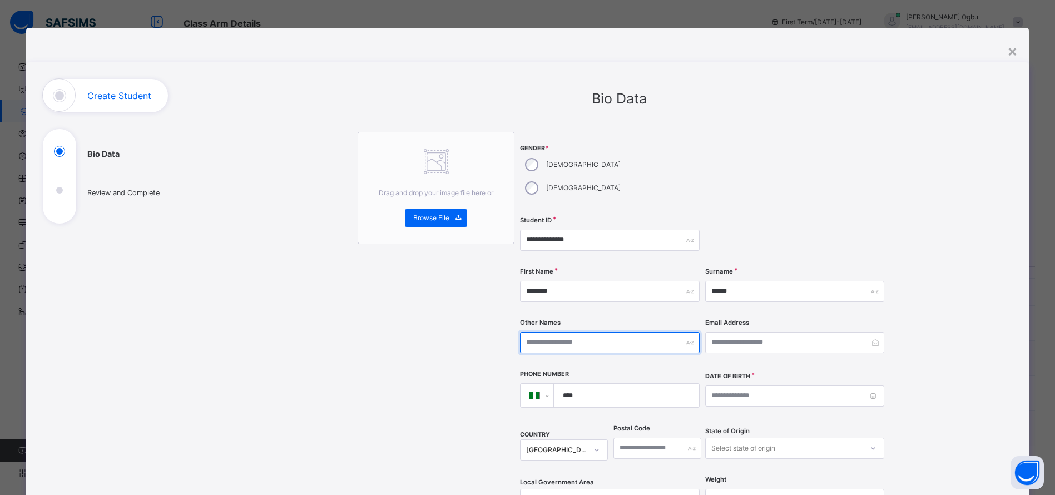
click at [662, 332] on input "text" at bounding box center [609, 342] width 179 height 21
type input "*****"
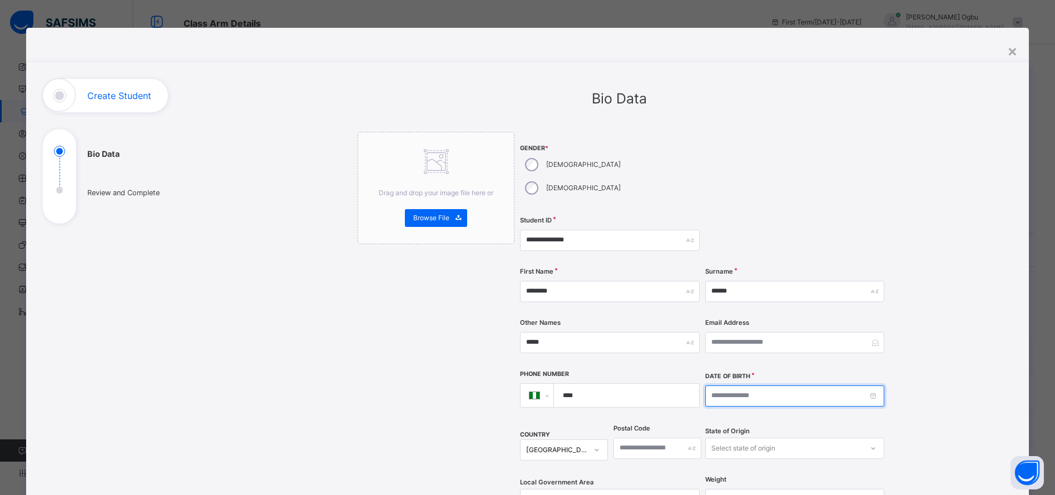
click at [738, 386] on input at bounding box center [794, 396] width 179 height 21
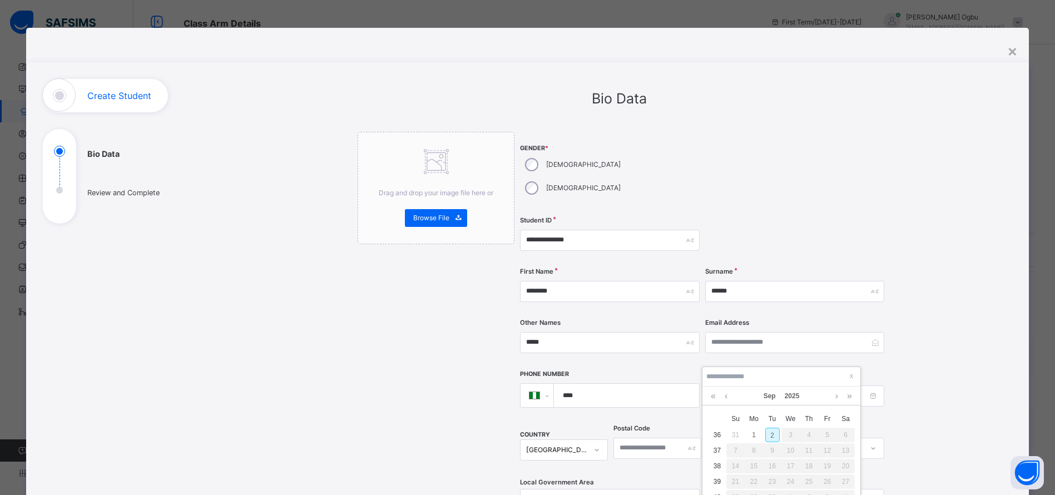
scroll to position [170, 0]
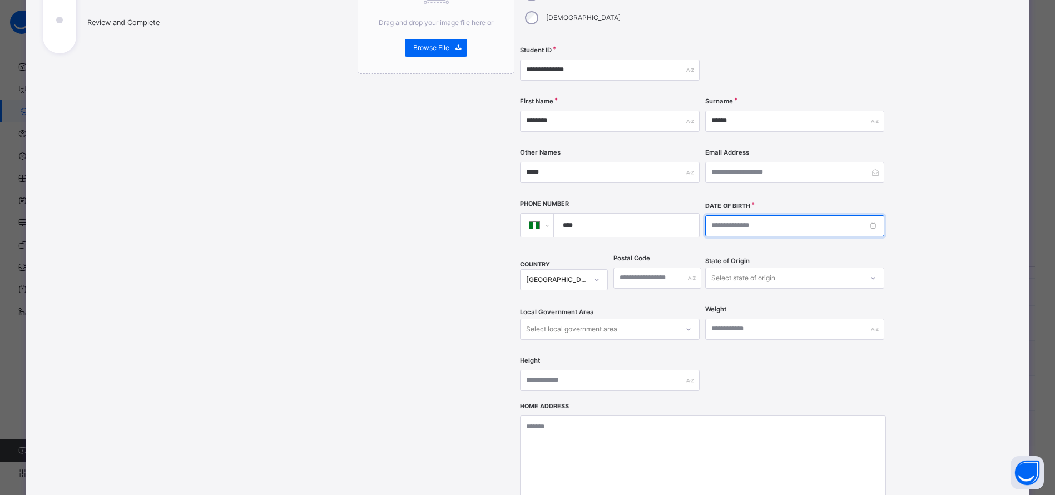
click at [719, 215] on input at bounding box center [794, 225] width 179 height 21
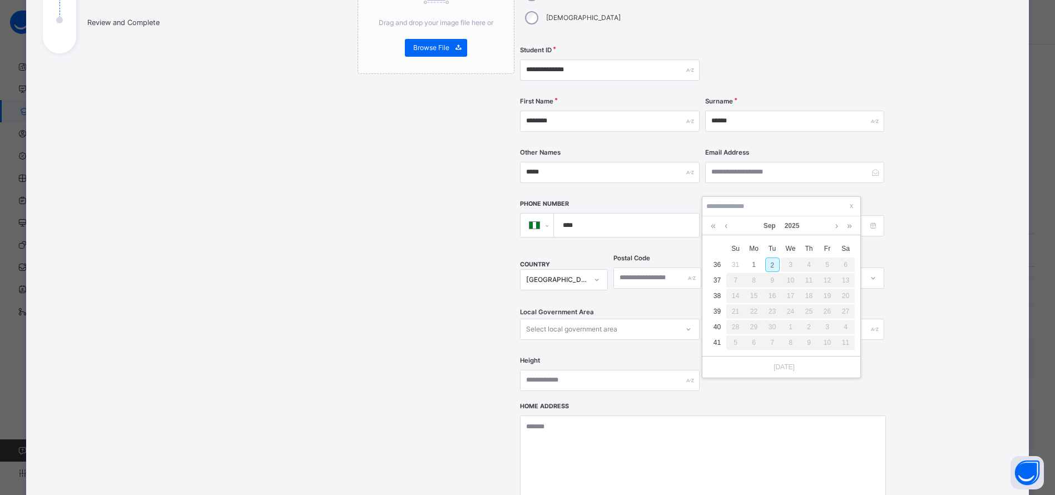
click at [791, 225] on link "2025" at bounding box center [793, 225] width 24 height 19
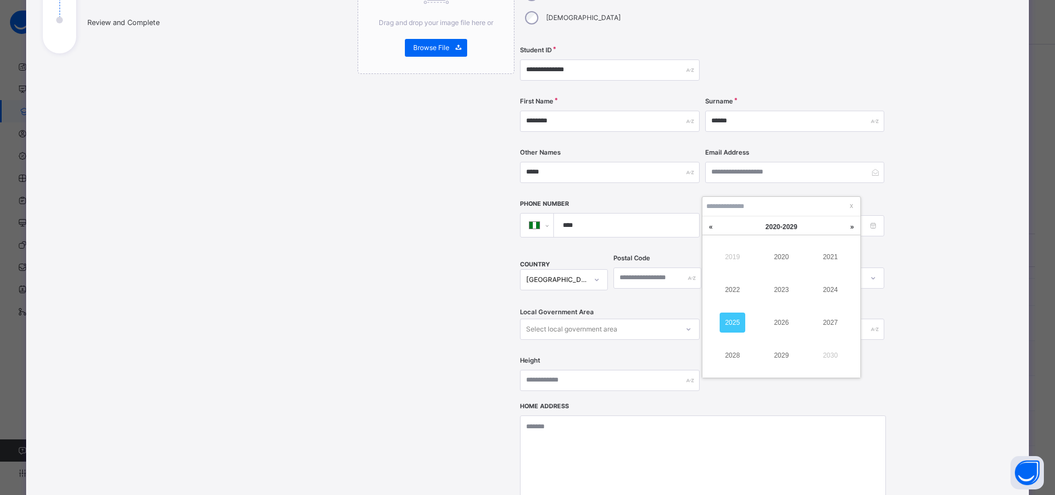
click at [731, 287] on link "2022" at bounding box center [733, 290] width 26 height 20
click at [771, 228] on link "Sep" at bounding box center [769, 225] width 21 height 19
click at [731, 317] on link "[DATE]" at bounding box center [733, 323] width 26 height 20
click at [772, 297] on div "12" at bounding box center [773, 296] width 14 height 14
type input "**********"
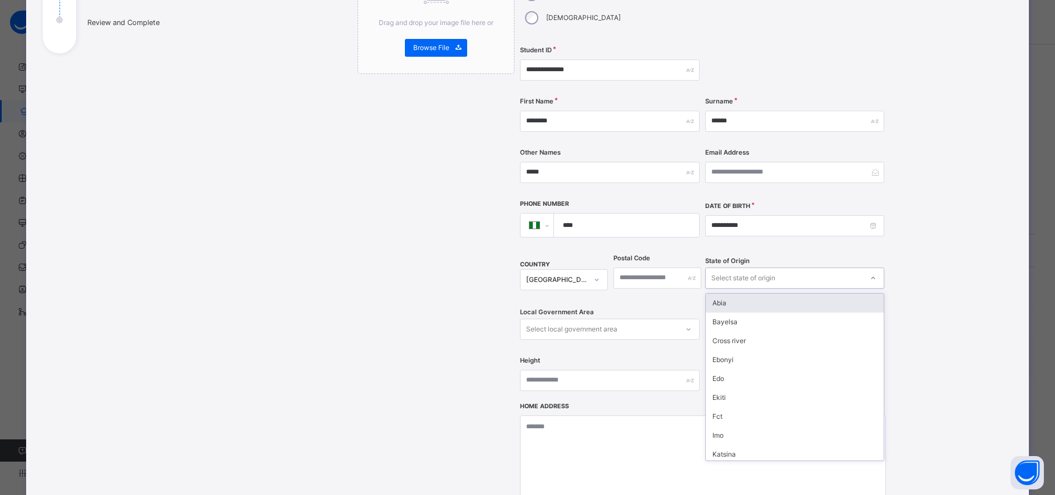
click at [733, 268] on div "Select state of origin" at bounding box center [744, 278] width 64 height 21
type input "**"
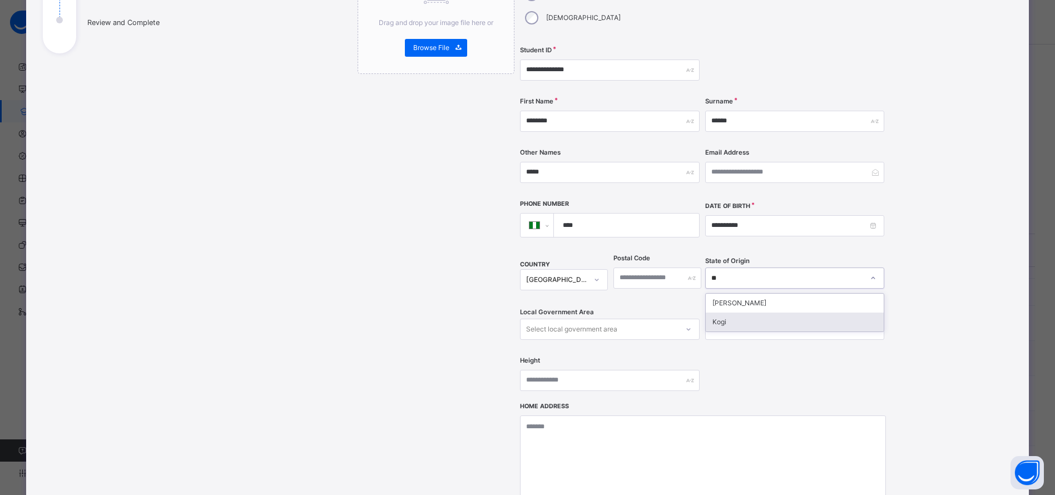
click at [720, 313] on div "Kogi" at bounding box center [795, 322] width 178 height 19
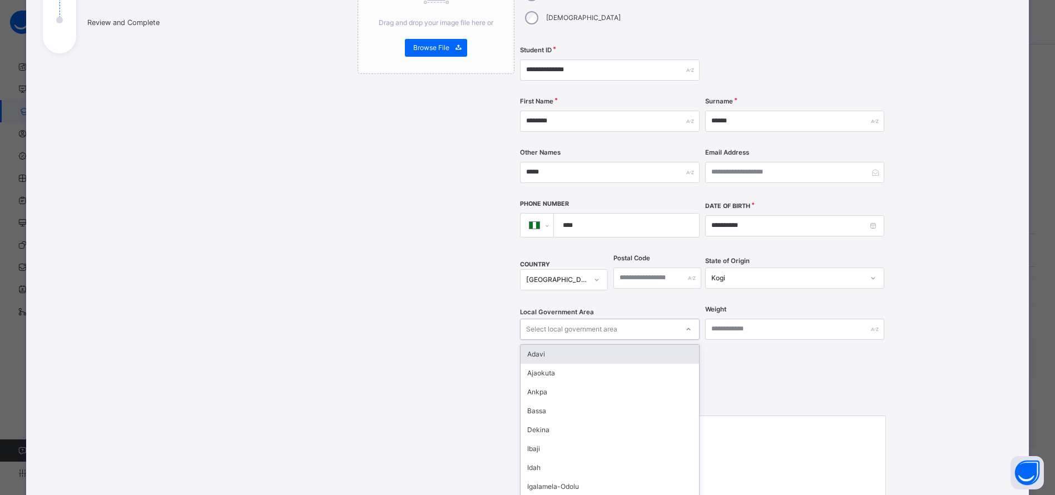
click at [583, 319] on div "Select local government area" at bounding box center [571, 329] width 91 height 21
type input "***"
click at [576, 345] on div "Lokoja" at bounding box center [610, 354] width 178 height 19
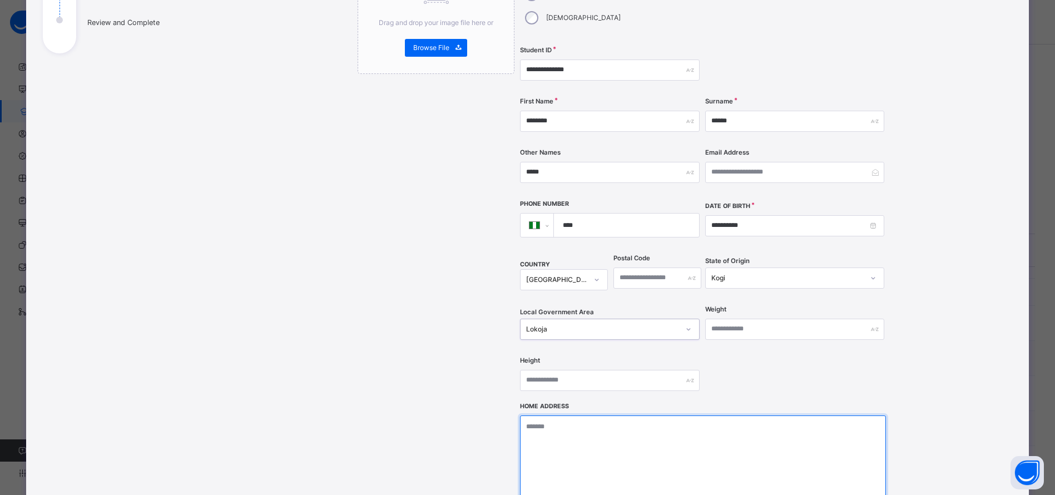
click at [563, 434] on textarea at bounding box center [703, 471] width 366 height 111
paste textarea "**********"
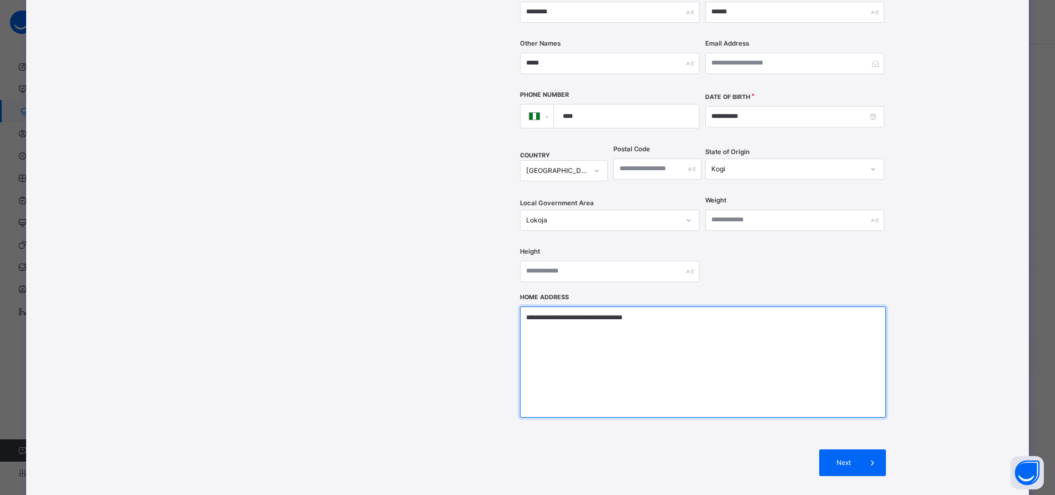
scroll to position [358, 0]
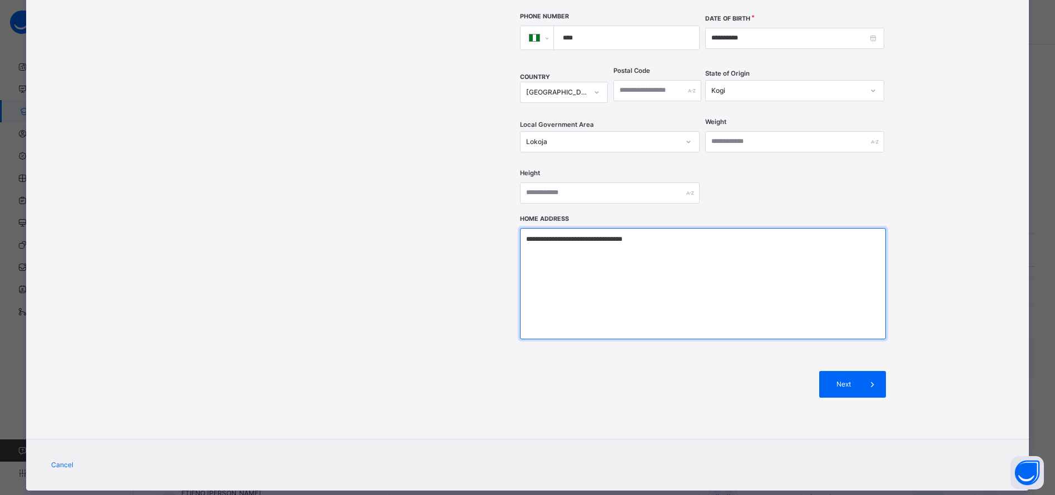
type textarea "**********"
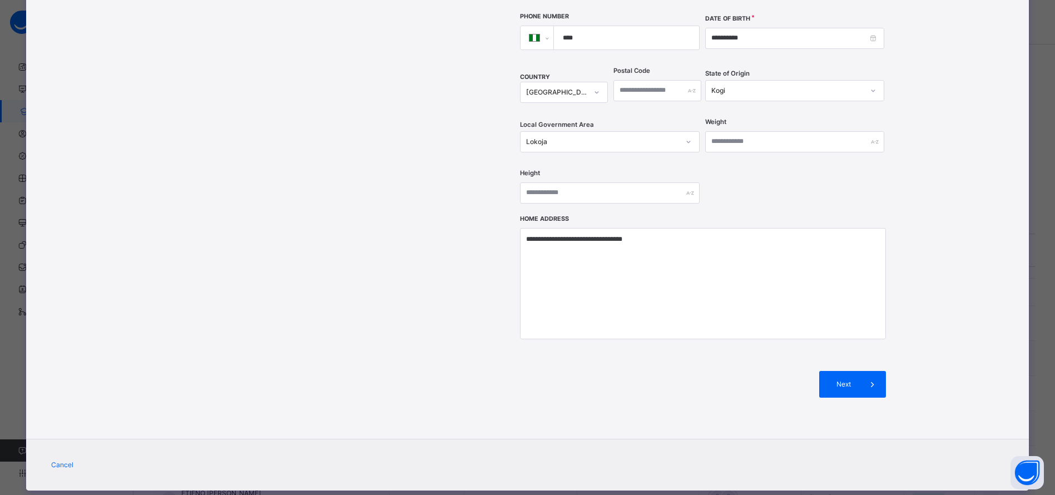
click at [865, 371] on span at bounding box center [873, 384] width 27 height 27
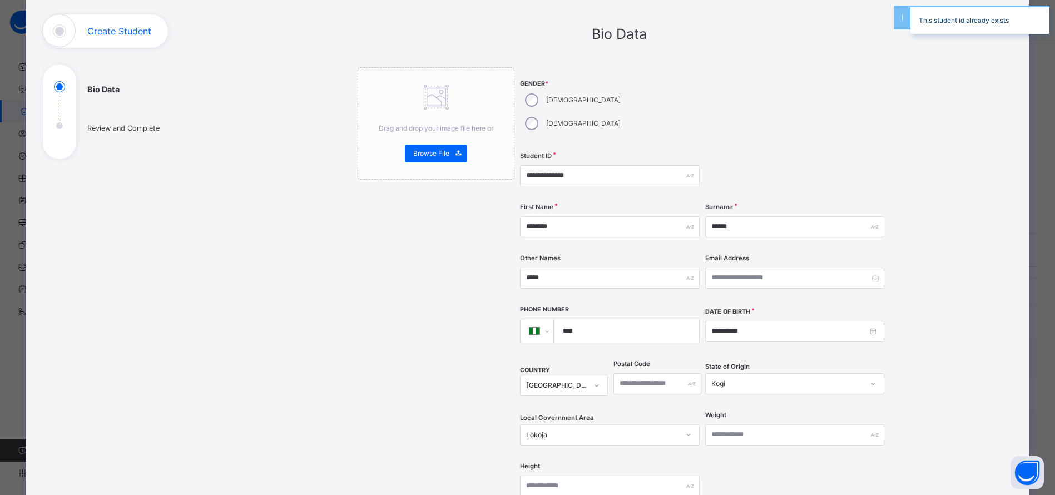
scroll to position [0, 0]
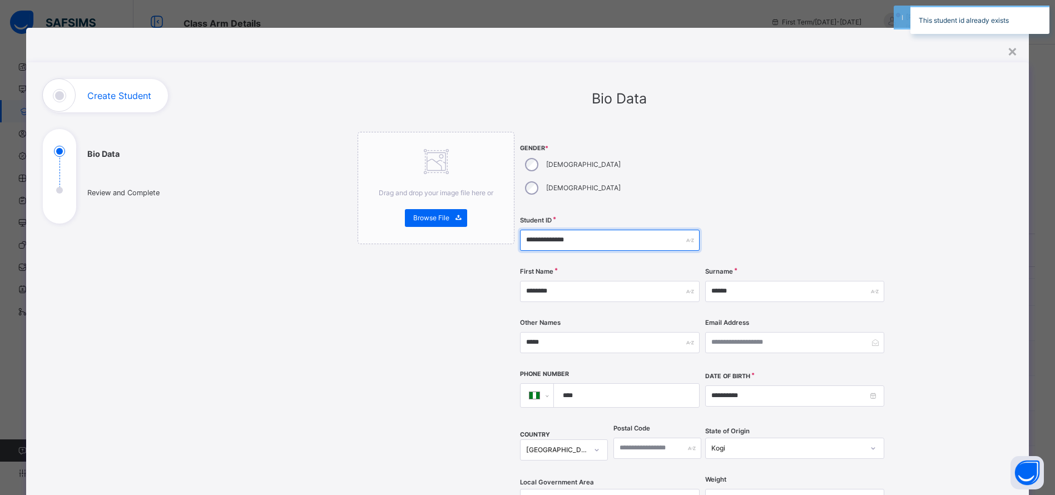
click at [551, 230] on input "**********" at bounding box center [609, 240] width 179 height 21
type input "**********"
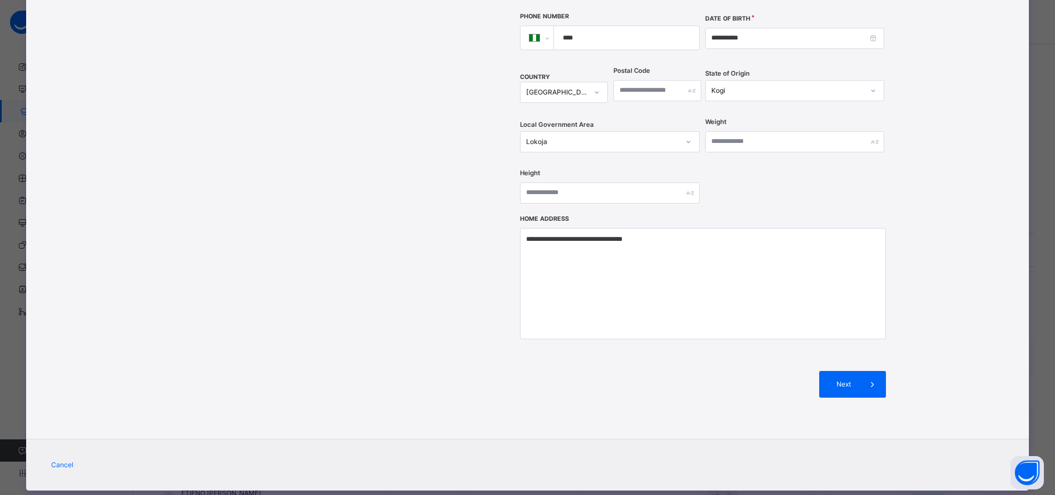
click at [845, 379] on span "Next" at bounding box center [844, 384] width 32 height 10
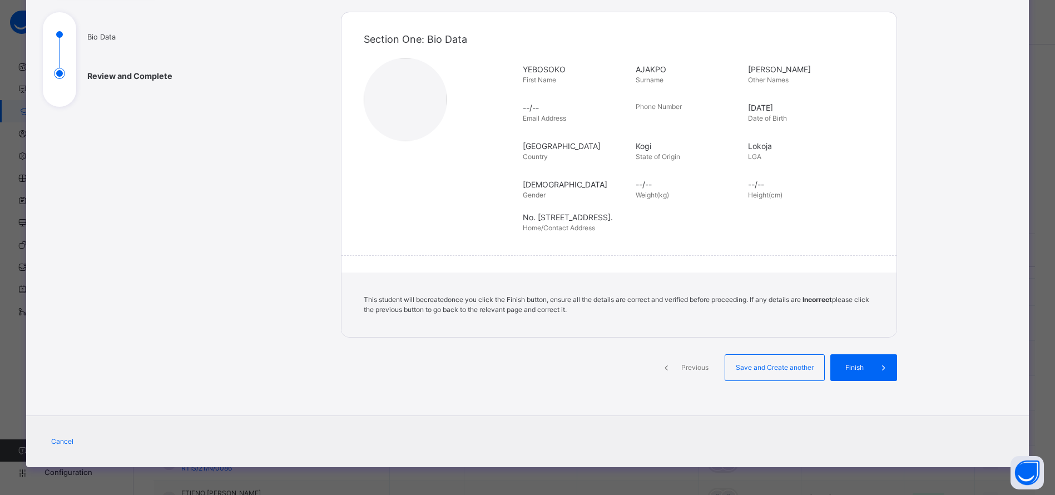
scroll to position [117, 0]
click at [873, 364] on span "Finish" at bounding box center [862, 368] width 32 height 10
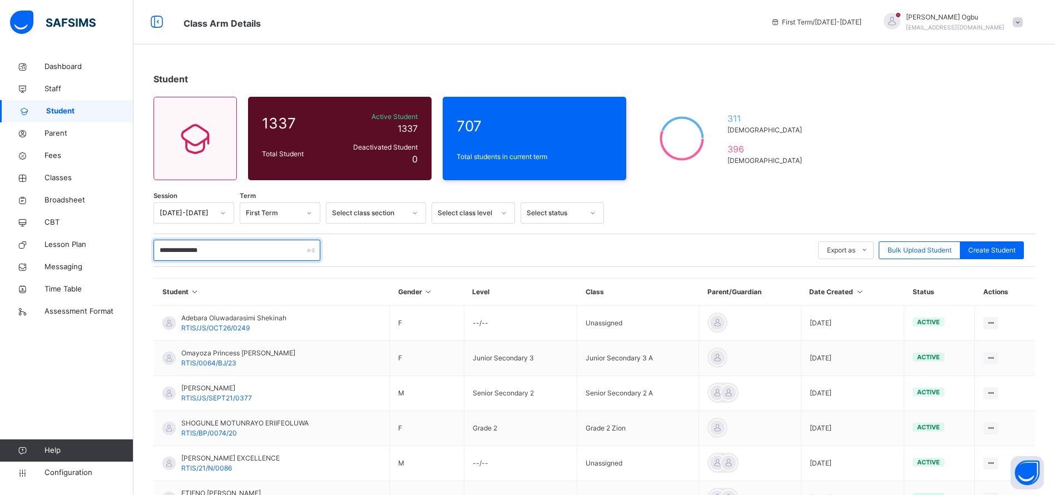
click at [246, 251] on input "**********" at bounding box center [237, 250] width 167 height 21
type input "*"
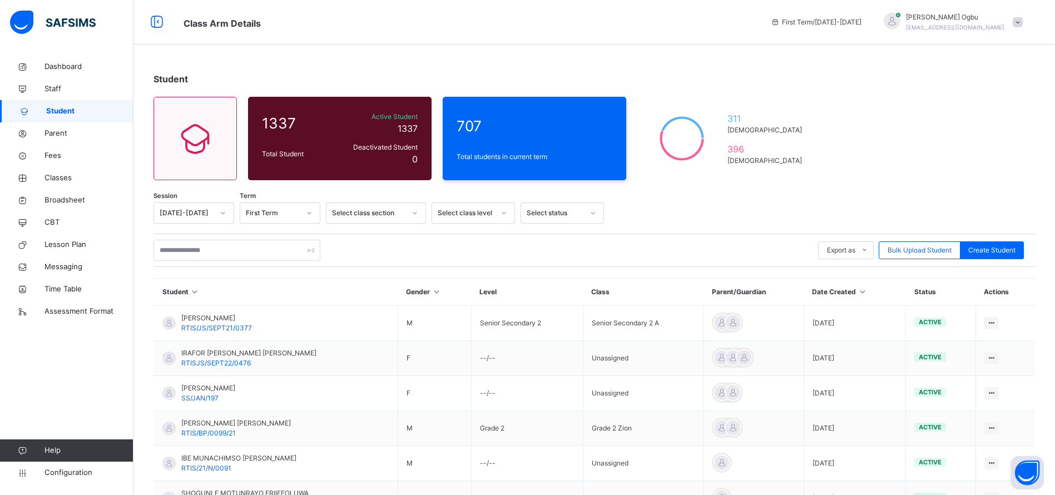
click at [59, 182] on span "Classes" at bounding box center [89, 177] width 89 height 11
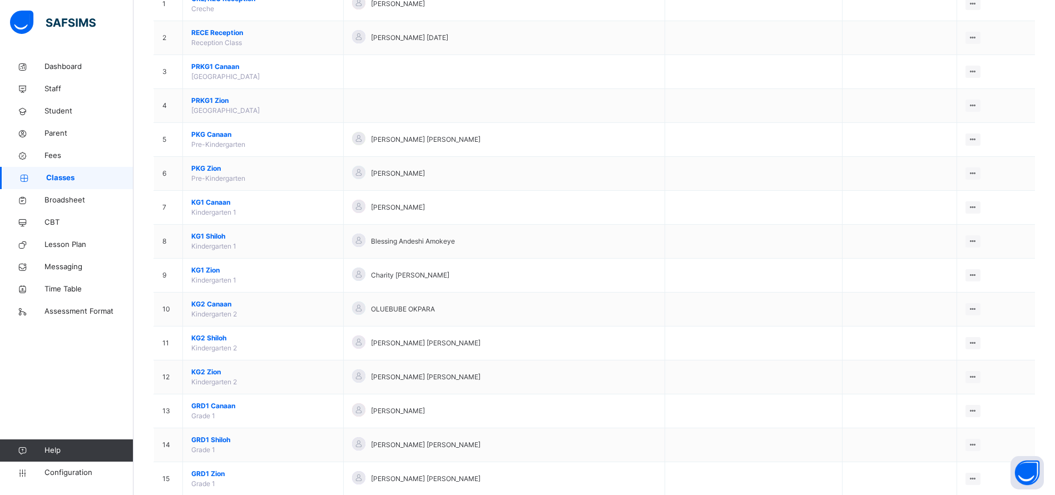
scroll to position [149, 0]
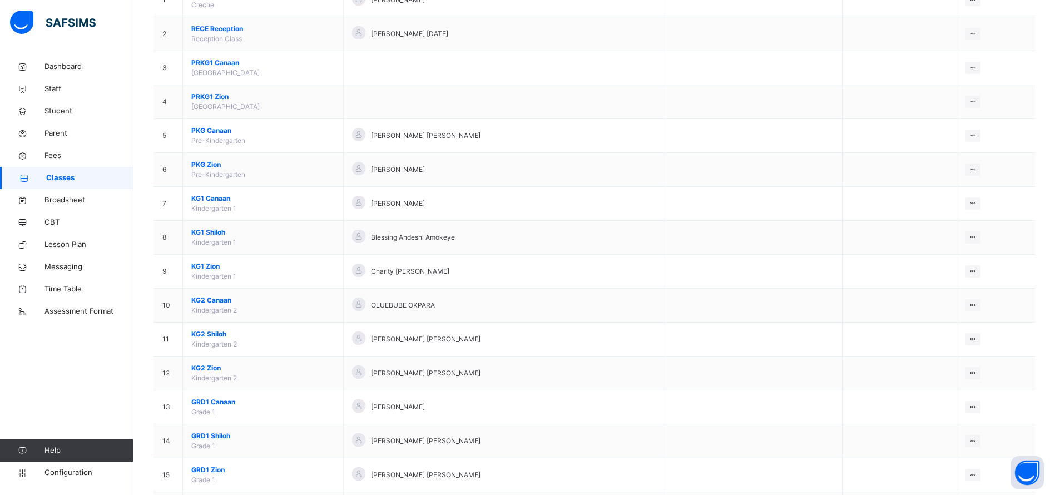
click at [213, 268] on span "KG1 Zion" at bounding box center [263, 266] width 144 height 10
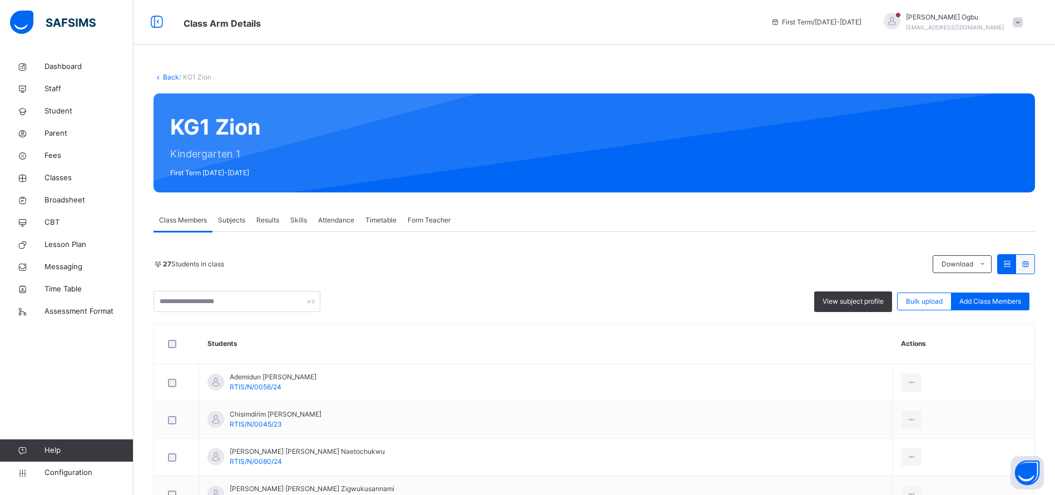
click at [985, 300] on span "Add Class Members" at bounding box center [991, 302] width 62 height 10
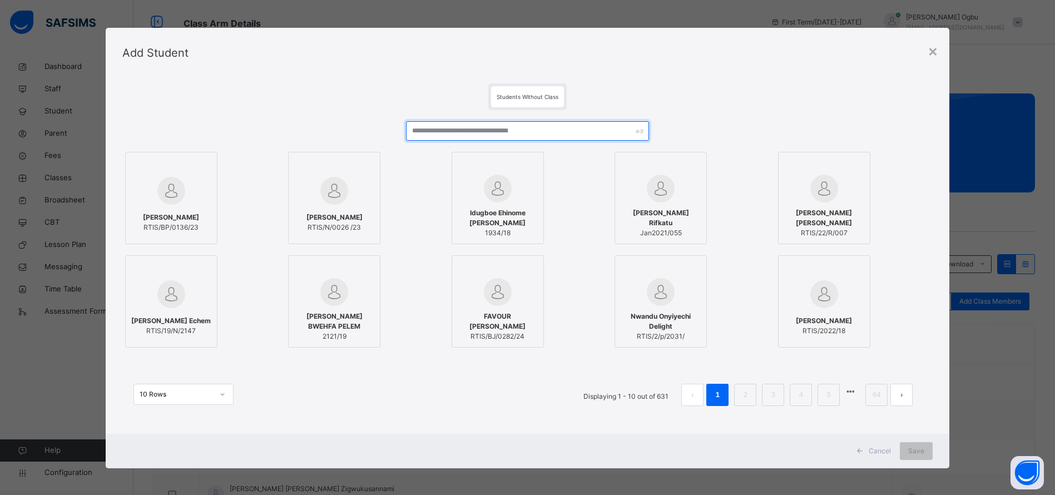
click at [503, 134] on input "text" at bounding box center [527, 130] width 243 height 19
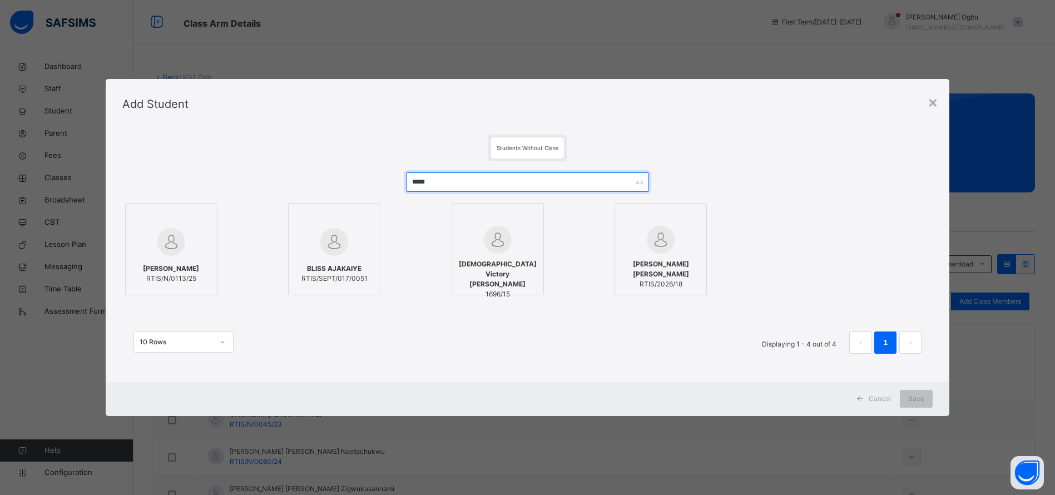
type input "*****"
click at [169, 264] on span "[PERSON_NAME]" at bounding box center [171, 269] width 56 height 10
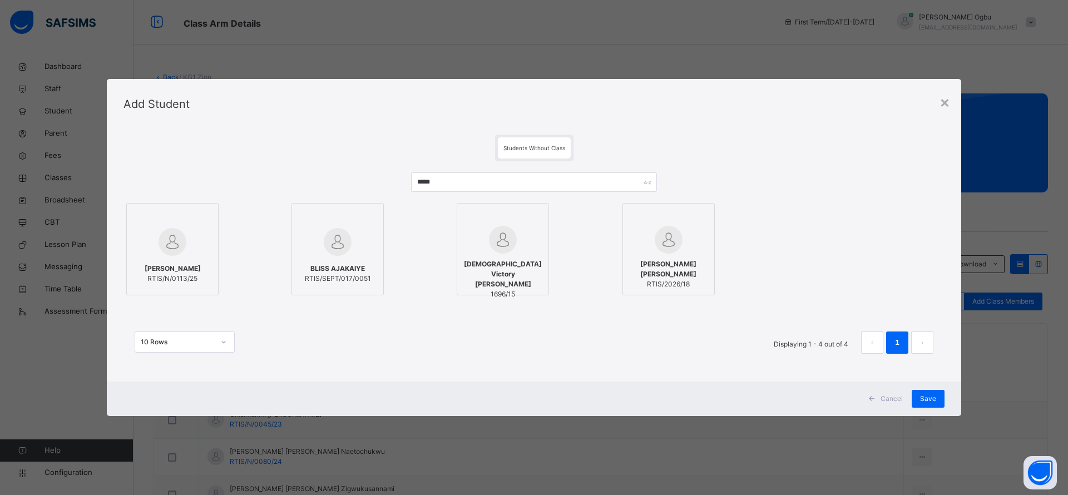
click at [922, 398] on span "Save" at bounding box center [928, 399] width 16 height 10
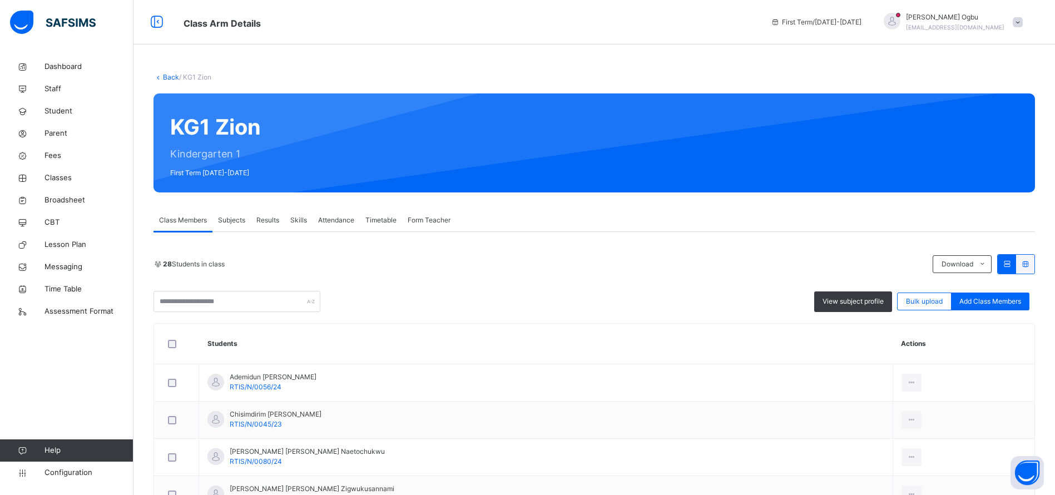
click at [60, 113] on span "Student" at bounding box center [89, 111] width 89 height 11
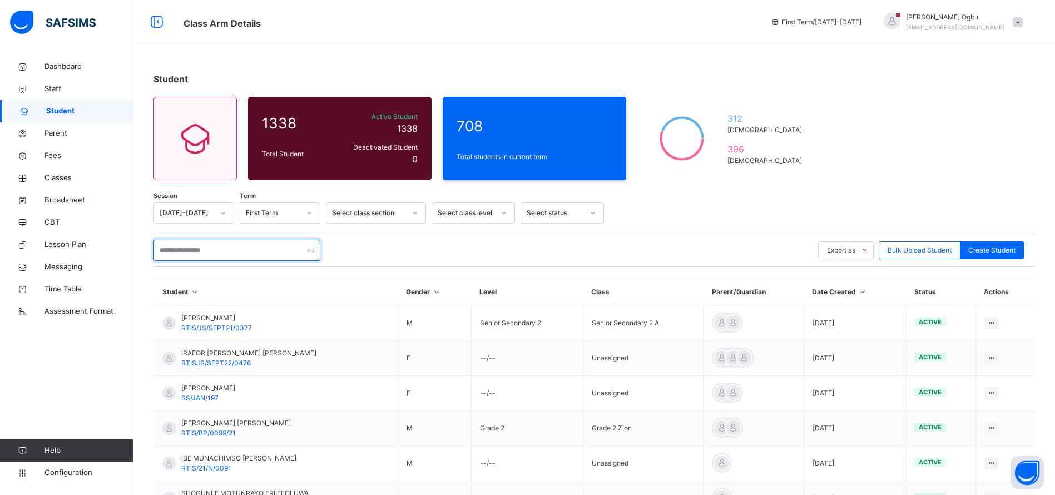
click at [177, 245] on input "text" at bounding box center [237, 250] width 167 height 21
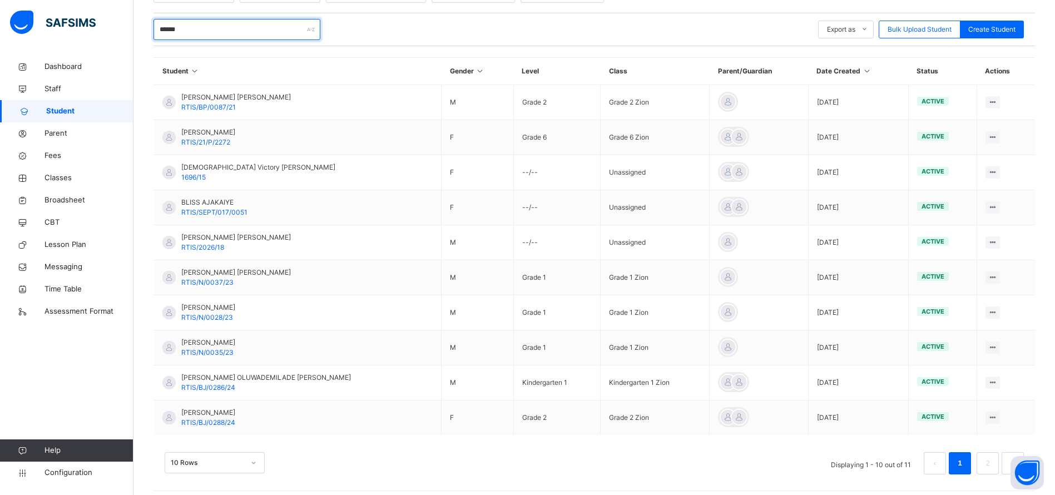
scroll to position [227, 0]
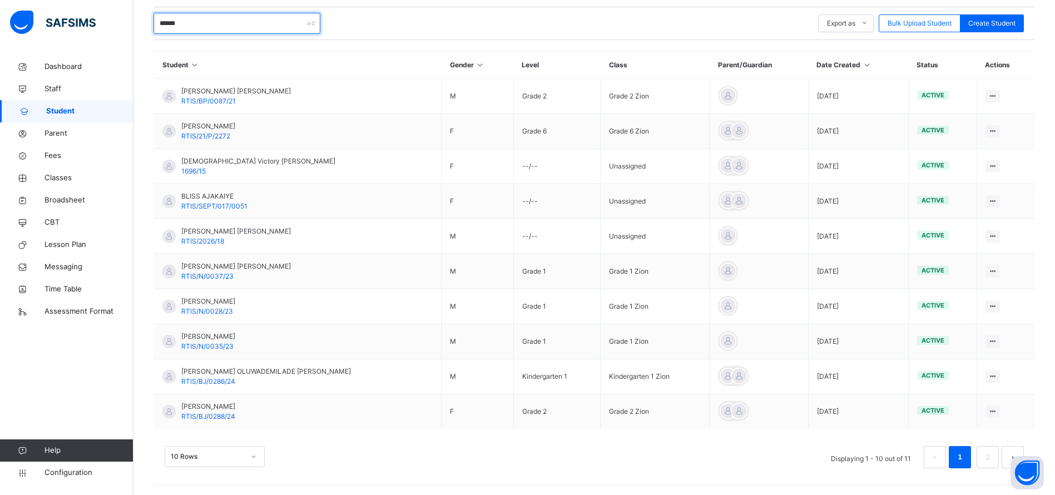
type input "******"
click at [993, 457] on link "2" at bounding box center [988, 457] width 11 height 14
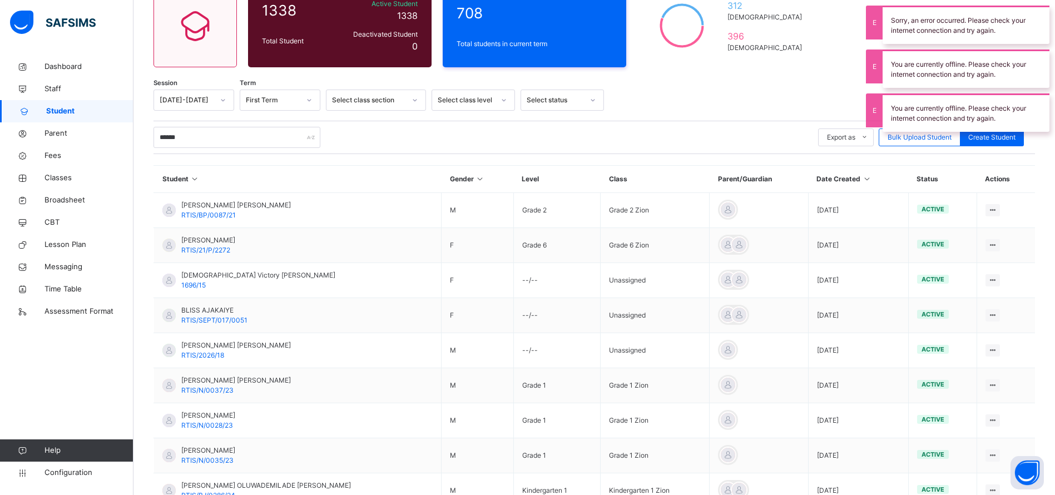
scroll to position [228, 0]
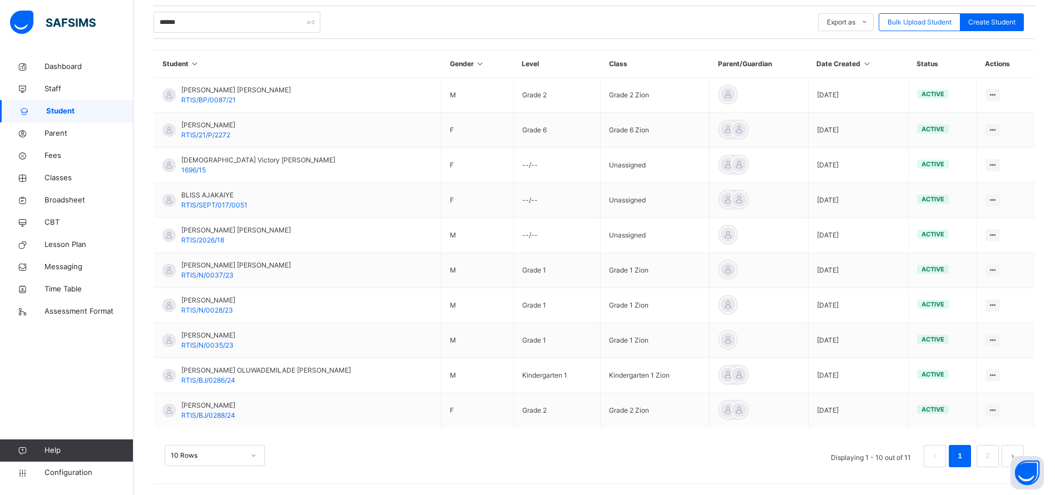
click at [993, 456] on link "2" at bounding box center [988, 456] width 11 height 14
click at [993, 457] on link "2" at bounding box center [988, 456] width 11 height 14
click at [1024, 449] on button "next page" at bounding box center [1013, 456] width 22 height 22
click at [993, 456] on link "2" at bounding box center [988, 456] width 11 height 14
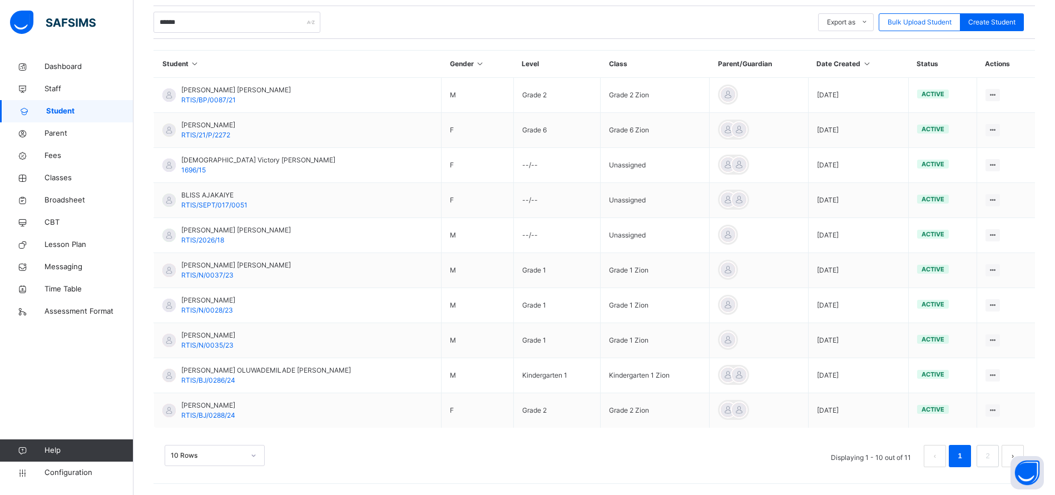
click at [993, 459] on link "2" at bounding box center [988, 456] width 11 height 14
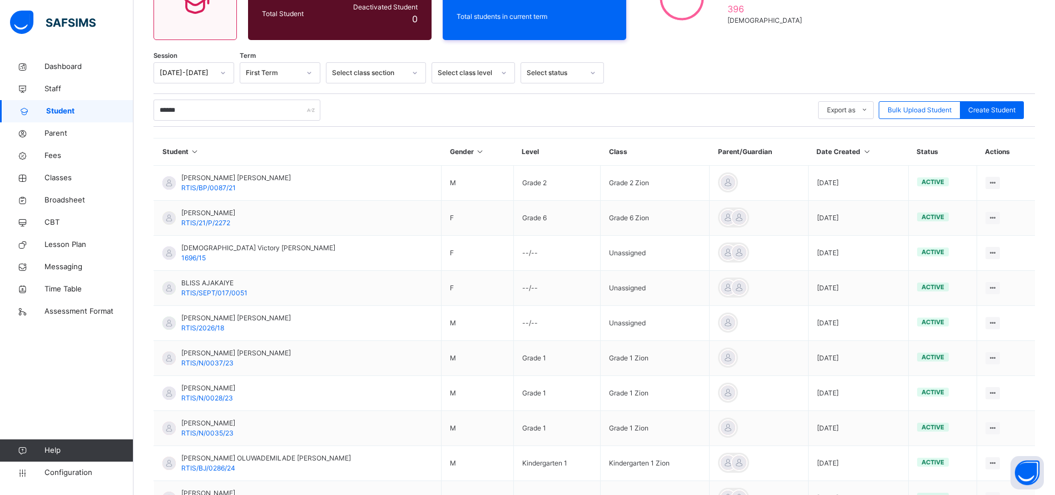
scroll to position [0, 0]
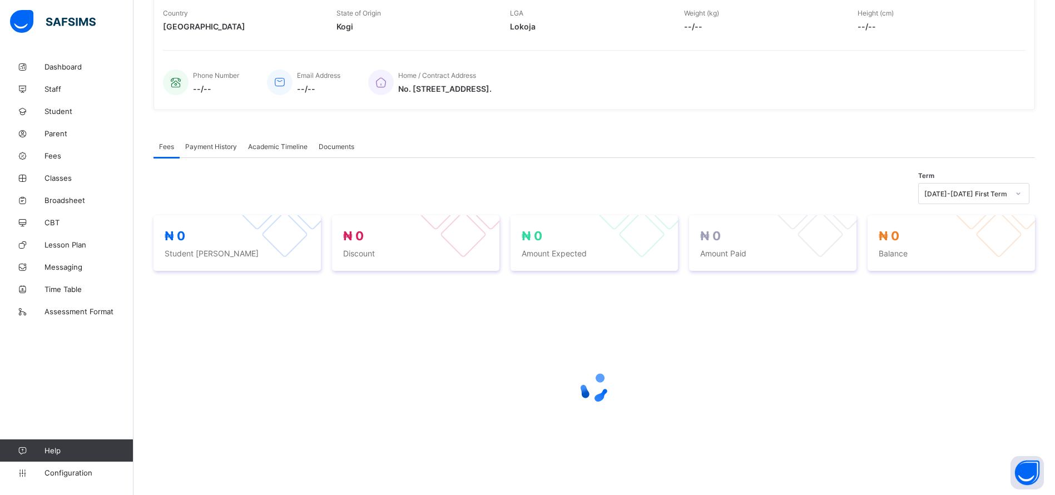
scroll to position [222, 0]
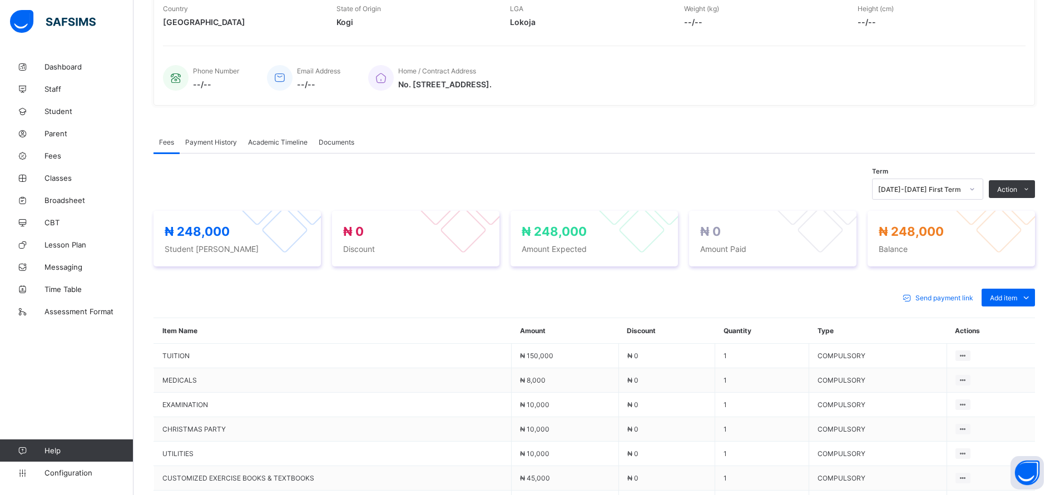
click at [1018, 298] on span "Add item" at bounding box center [1003, 298] width 27 height 8
click at [0, 0] on div "Optional items" at bounding box center [0, 0] width 0 height 0
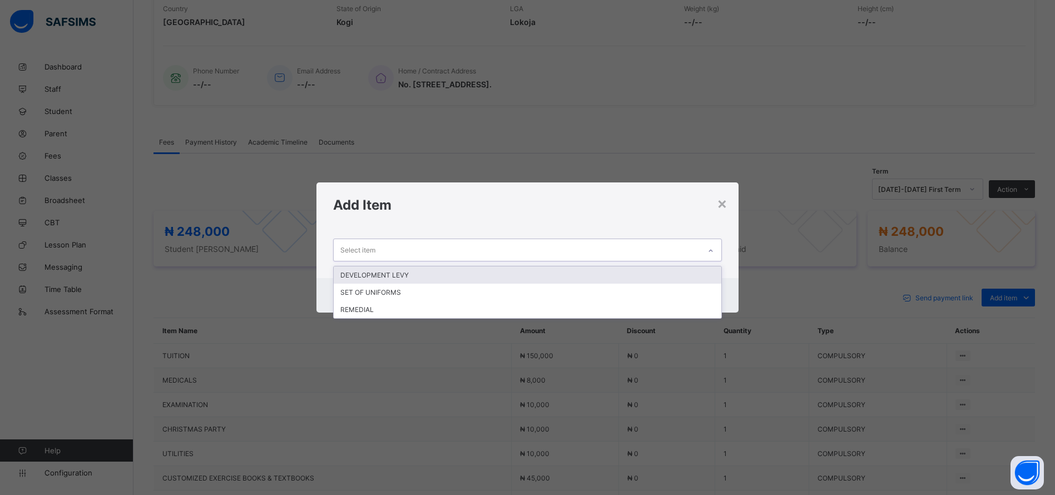
click at [628, 274] on div "DEVELOPMENT LEVY" at bounding box center [528, 274] width 388 height 17
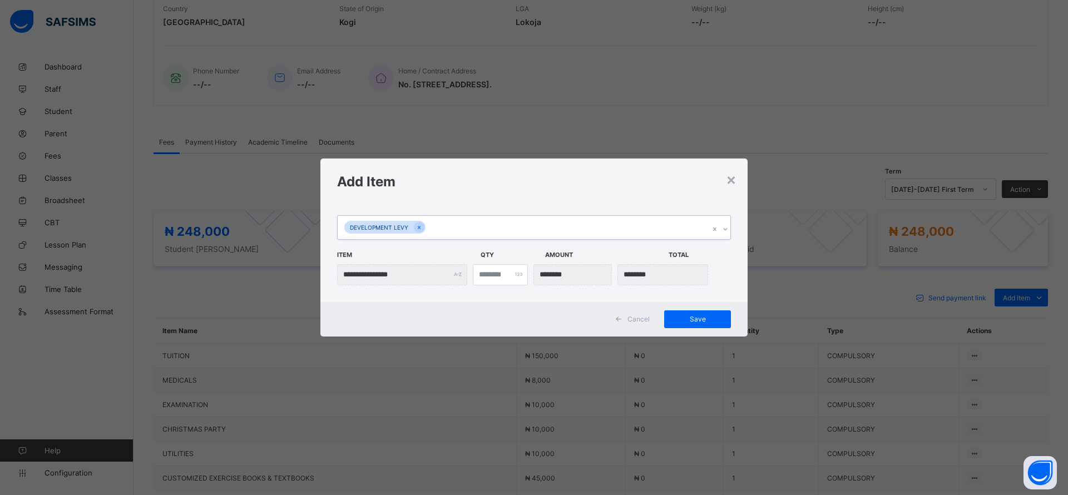
click at [710, 319] on span "Save" at bounding box center [698, 319] width 50 height 8
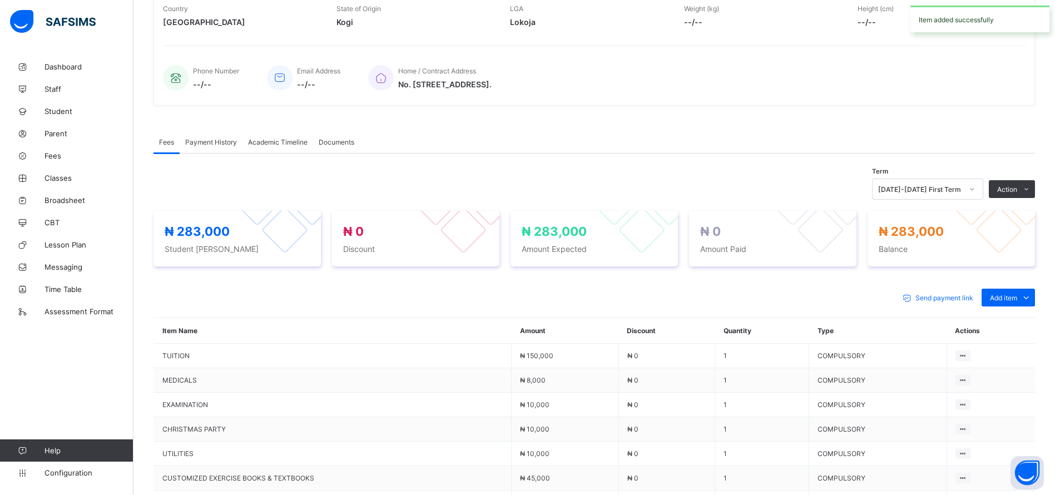
click at [1018, 300] on span "Add item" at bounding box center [1003, 298] width 27 height 8
click at [0, 0] on div "Optional items" at bounding box center [0, 0] width 0 height 0
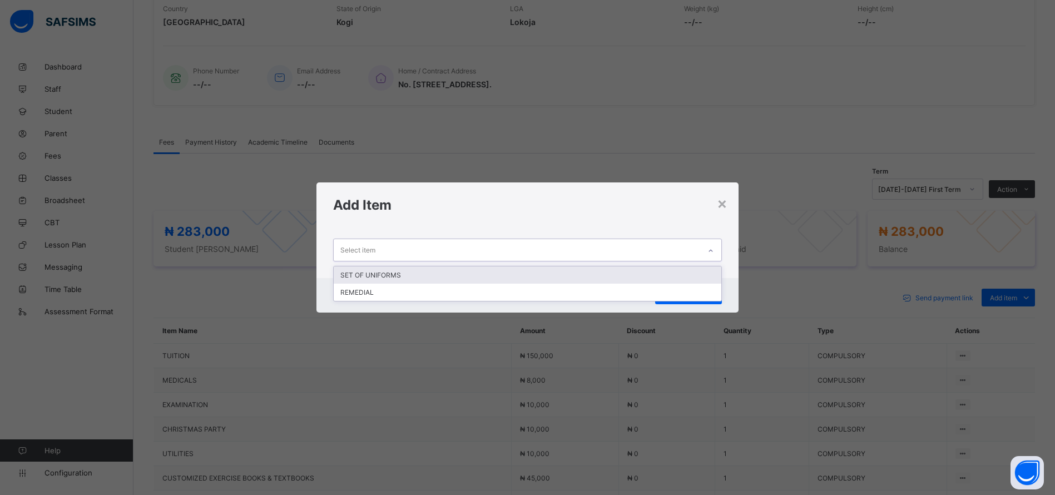
click at [626, 272] on div "SET OF UNIFORMS" at bounding box center [528, 274] width 388 height 17
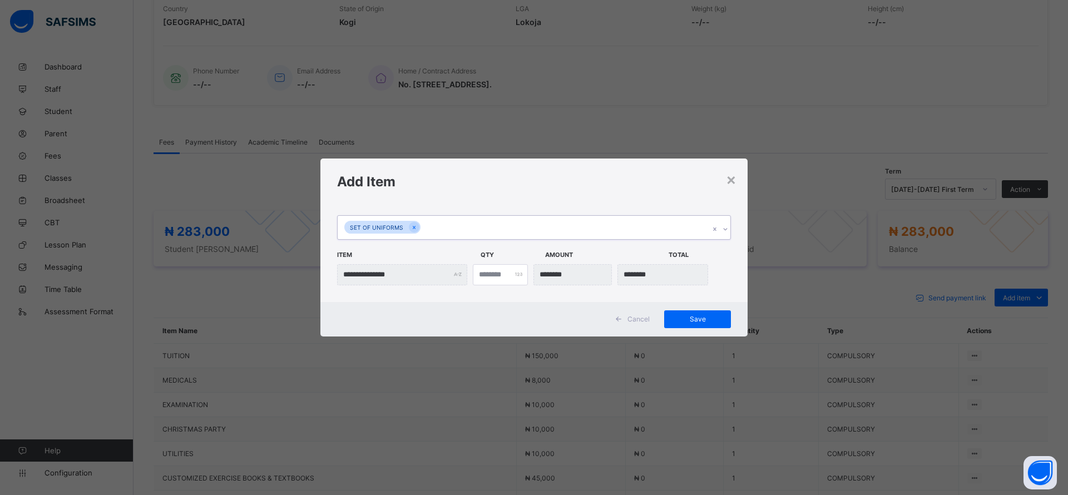
click at [700, 319] on span "Save" at bounding box center [698, 319] width 50 height 8
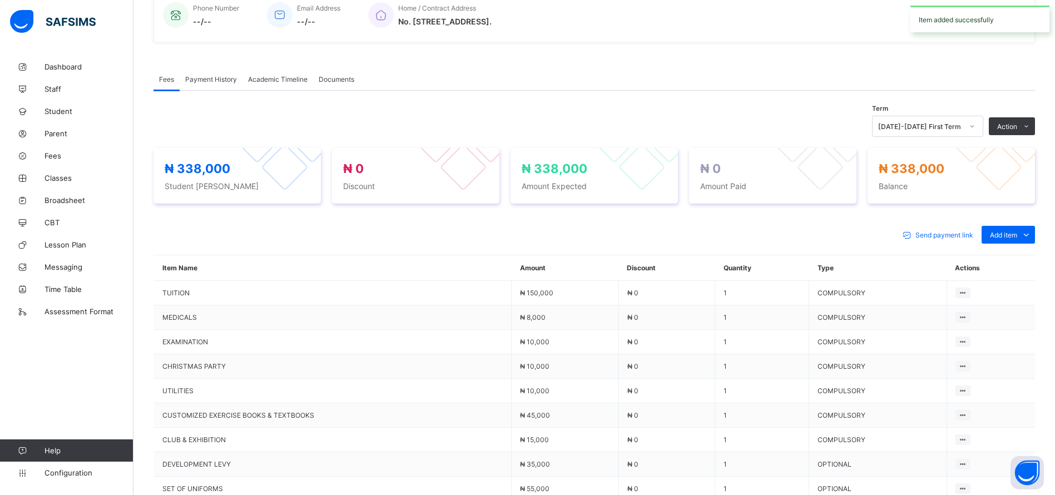
scroll to position [408, 0]
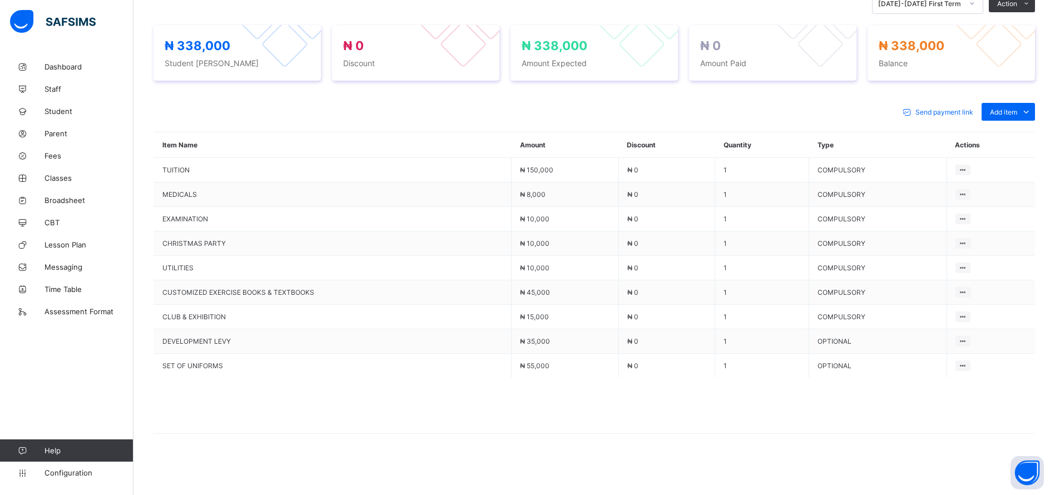
click at [1032, 111] on span at bounding box center [1027, 112] width 18 height 18
click at [0, 0] on div "Optional items" at bounding box center [0, 0] width 0 height 0
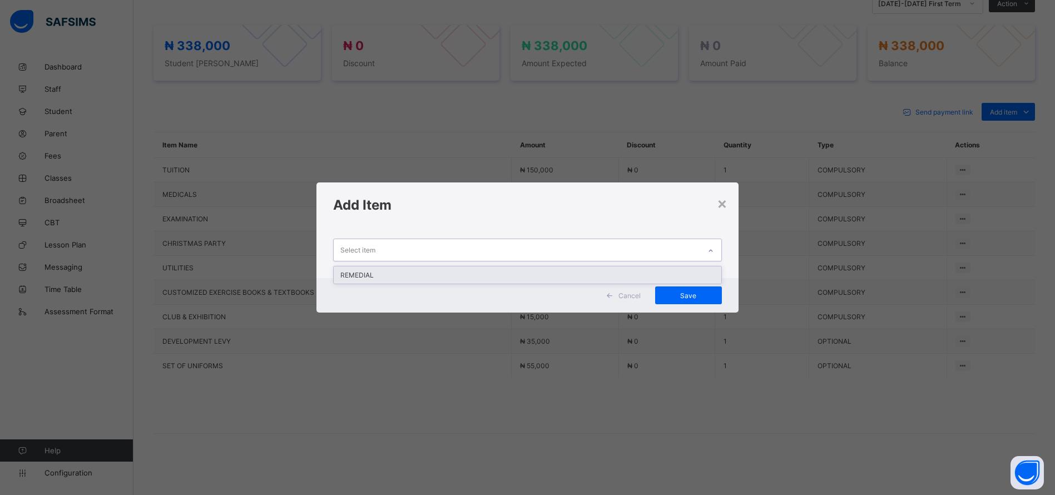
click at [581, 273] on div "REMEDIAL" at bounding box center [528, 274] width 388 height 17
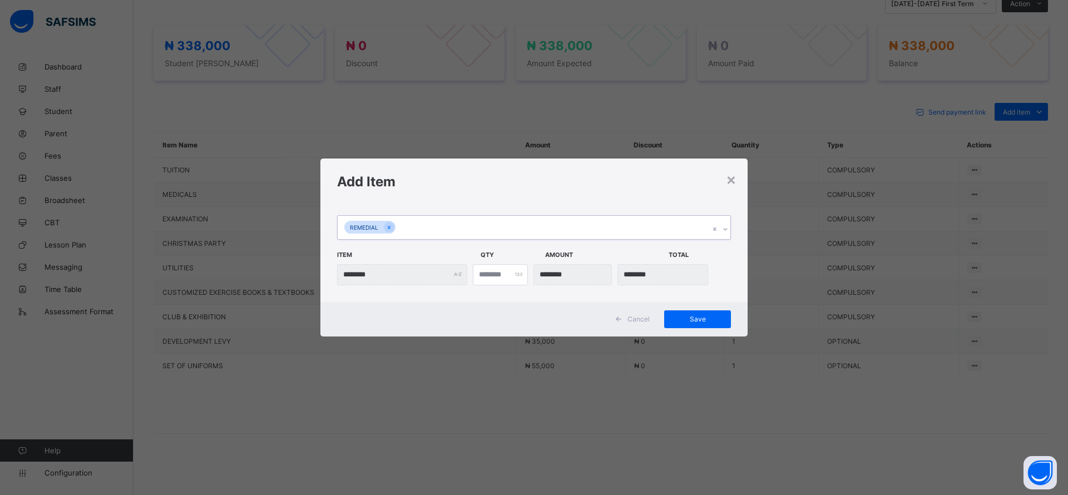
click at [706, 310] on div "Save" at bounding box center [697, 319] width 67 height 18
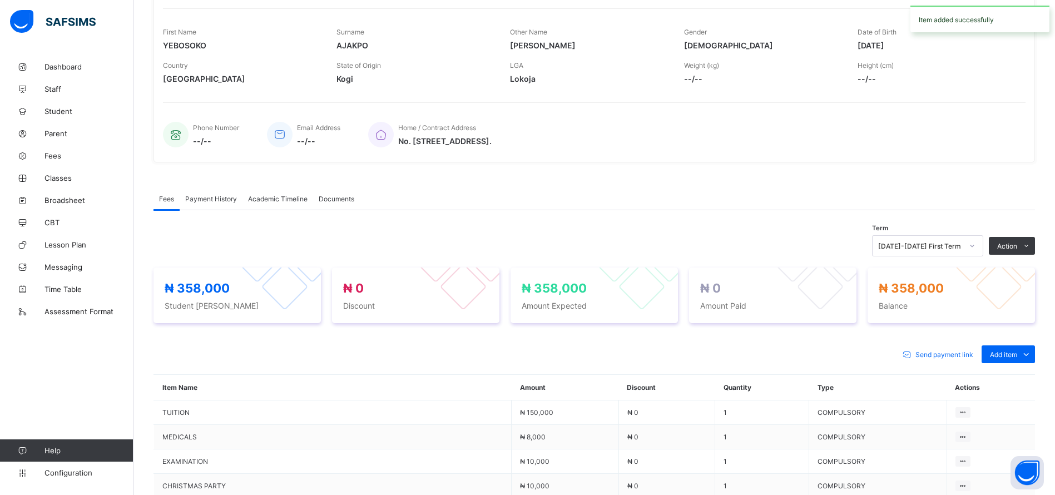
scroll to position [0, 0]
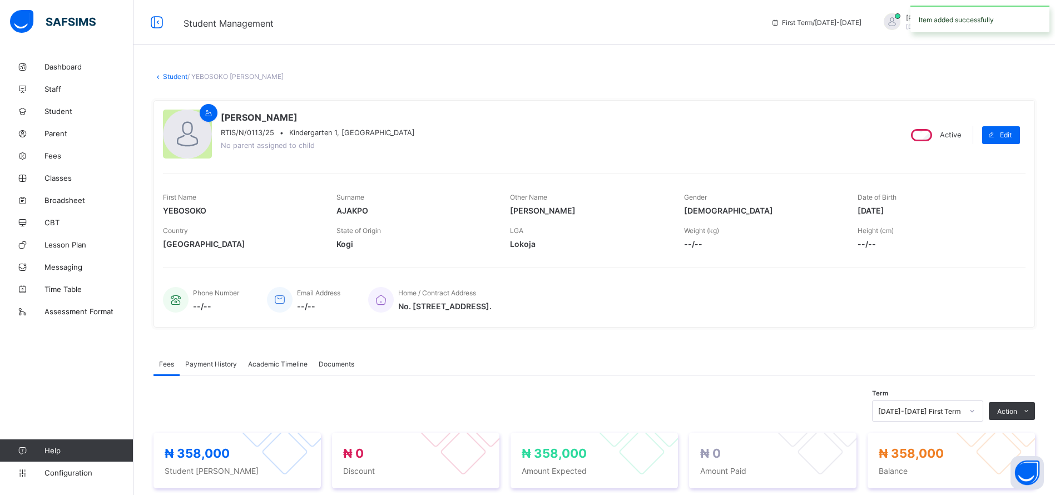
click at [56, 137] on span "Parent" at bounding box center [89, 133] width 89 height 9
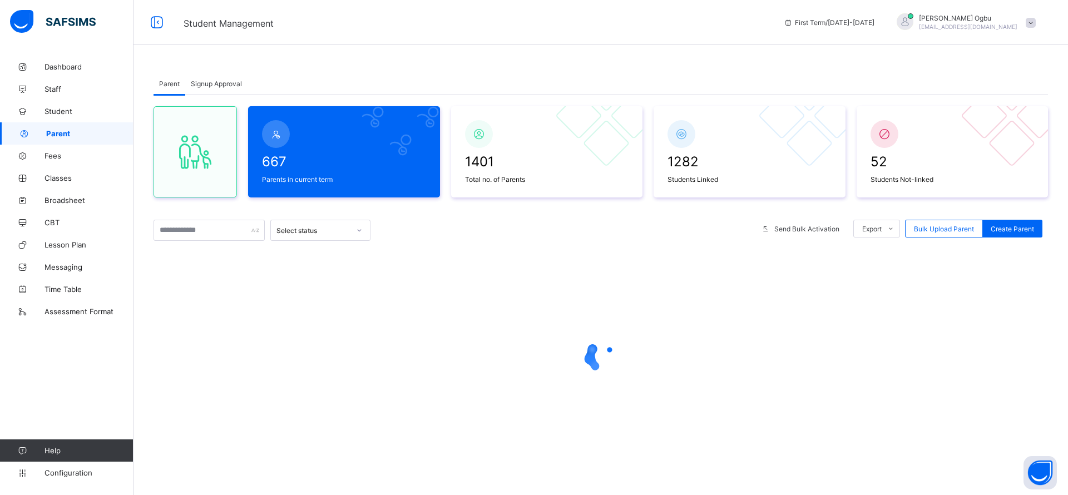
click at [205, 76] on div "Signup Approval" at bounding box center [216, 83] width 62 height 22
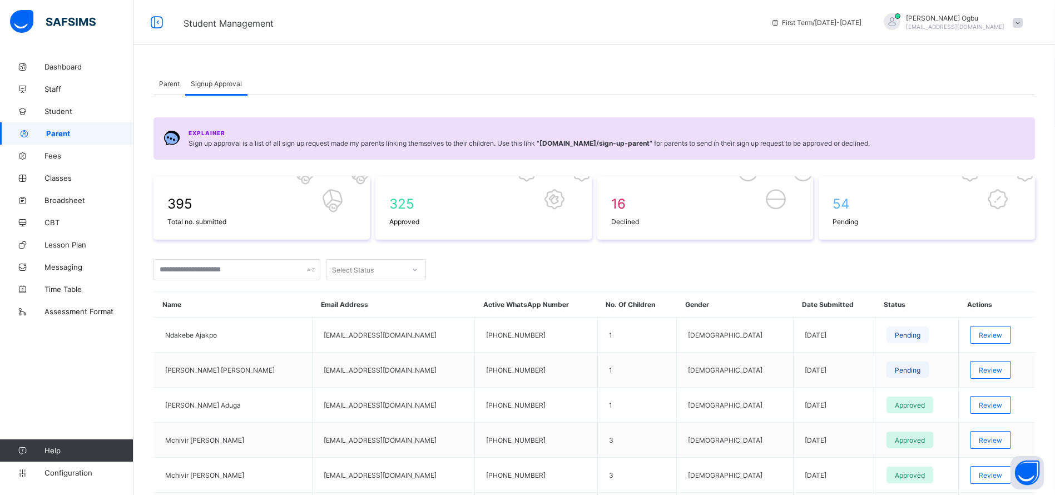
click at [995, 326] on div "Review" at bounding box center [990, 335] width 41 height 18
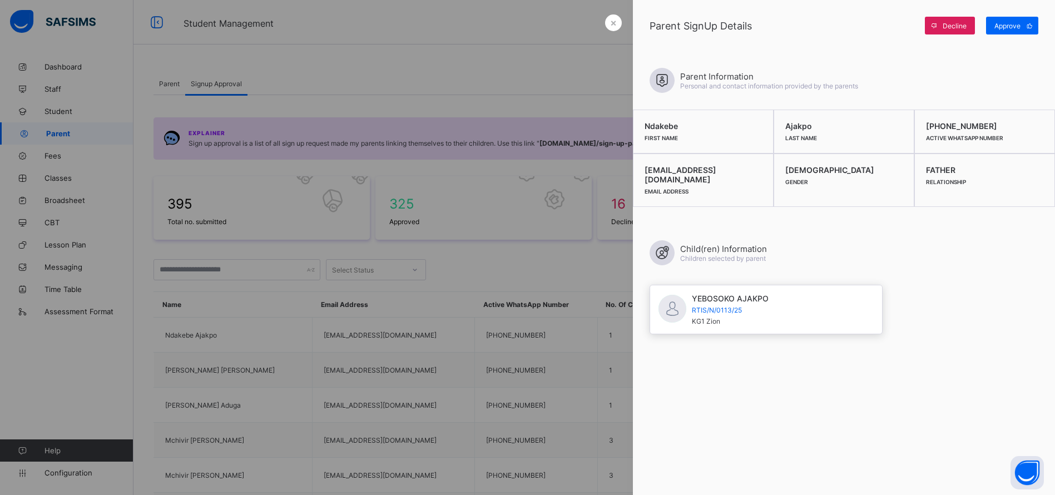
click at [959, 269] on div "Child(ren) Information Children selected by parent" at bounding box center [844, 253] width 389 height 58
click at [1014, 27] on span "Approve" at bounding box center [1008, 26] width 26 height 8
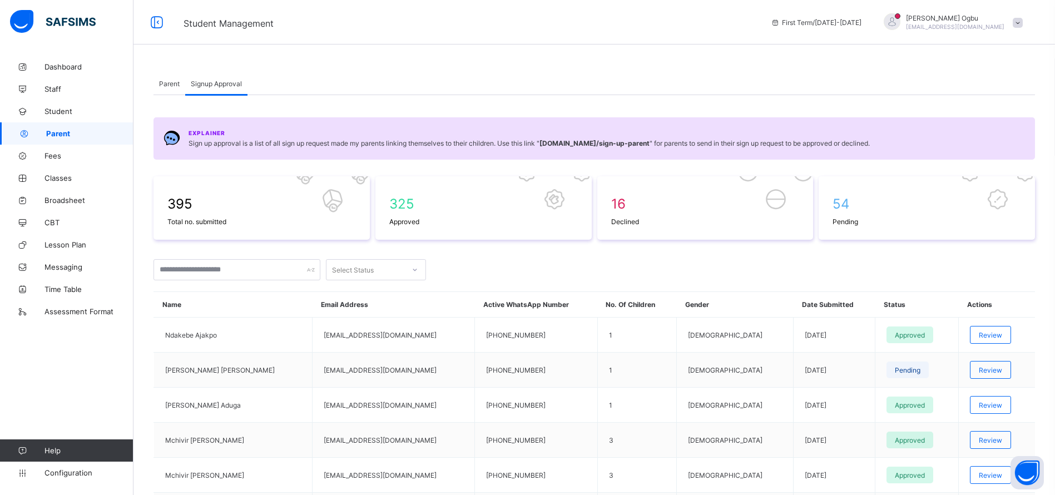
click at [537, 339] on td "+2348035956657" at bounding box center [536, 335] width 122 height 35
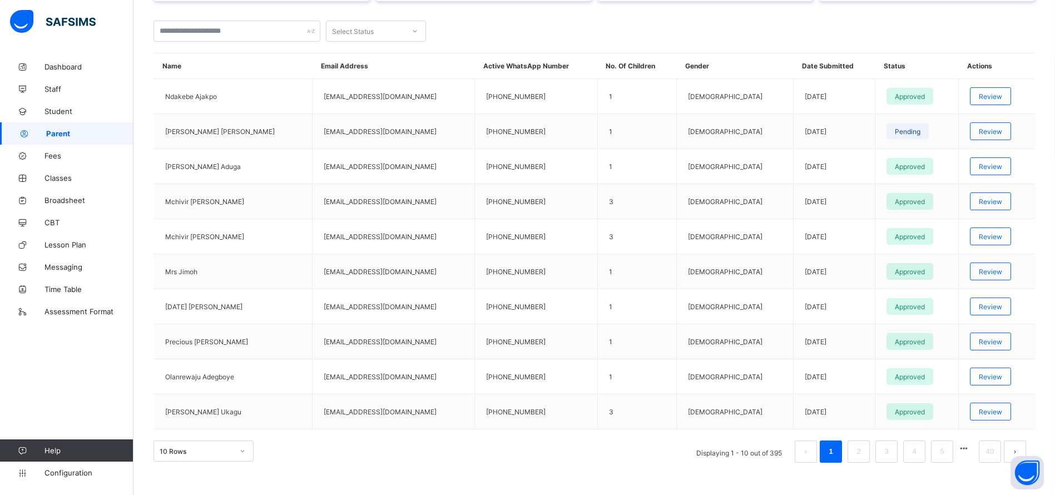
scroll to position [245, 0]
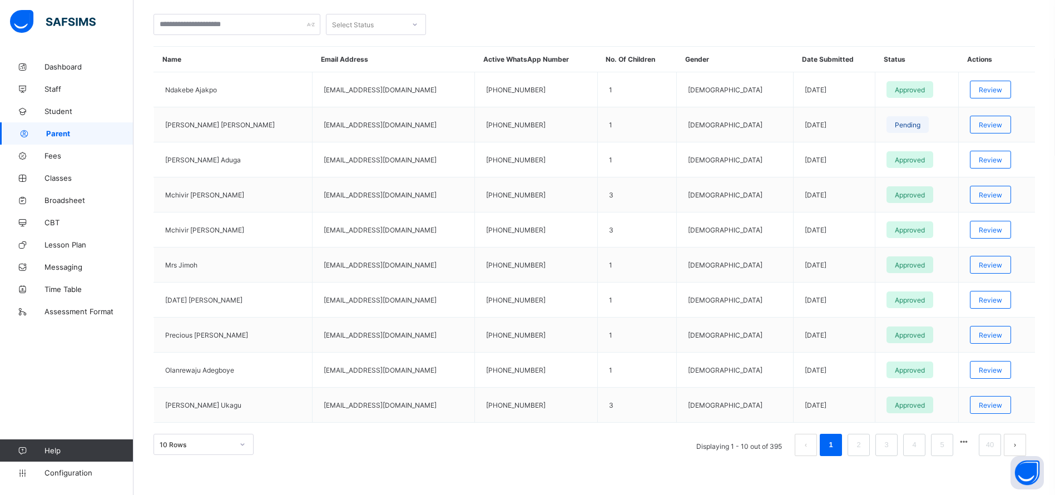
click at [63, 176] on span "Classes" at bounding box center [89, 178] width 89 height 9
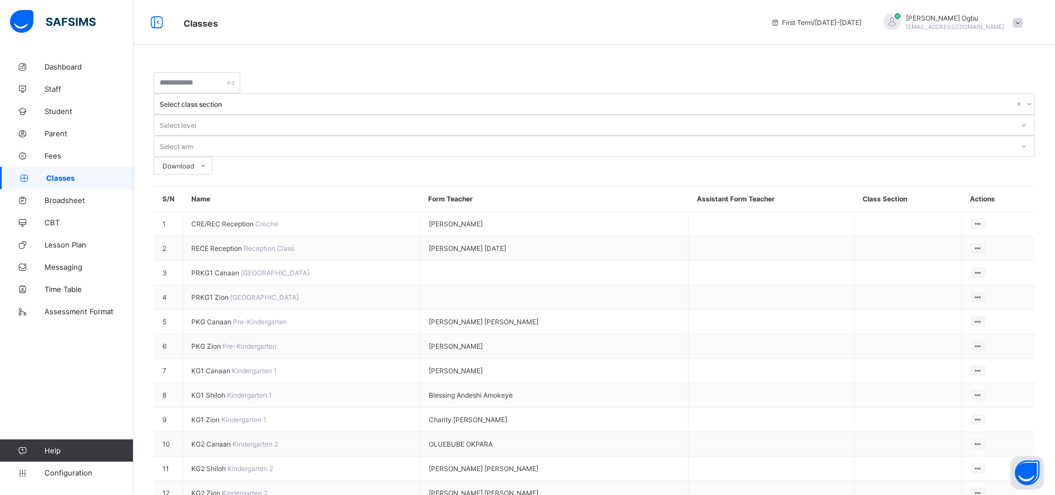
click at [69, 113] on span "Student" at bounding box center [89, 111] width 89 height 9
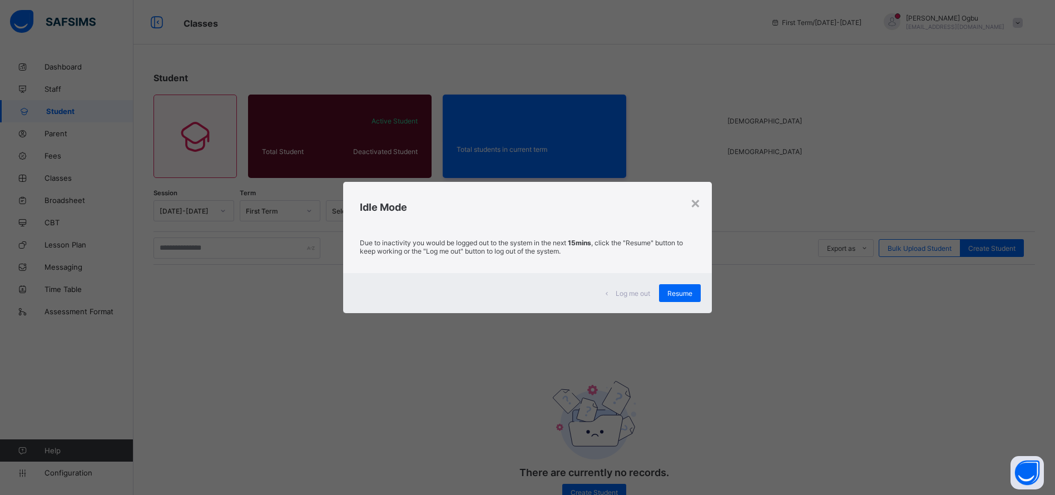
click at [682, 294] on span "Resume" at bounding box center [680, 293] width 25 height 8
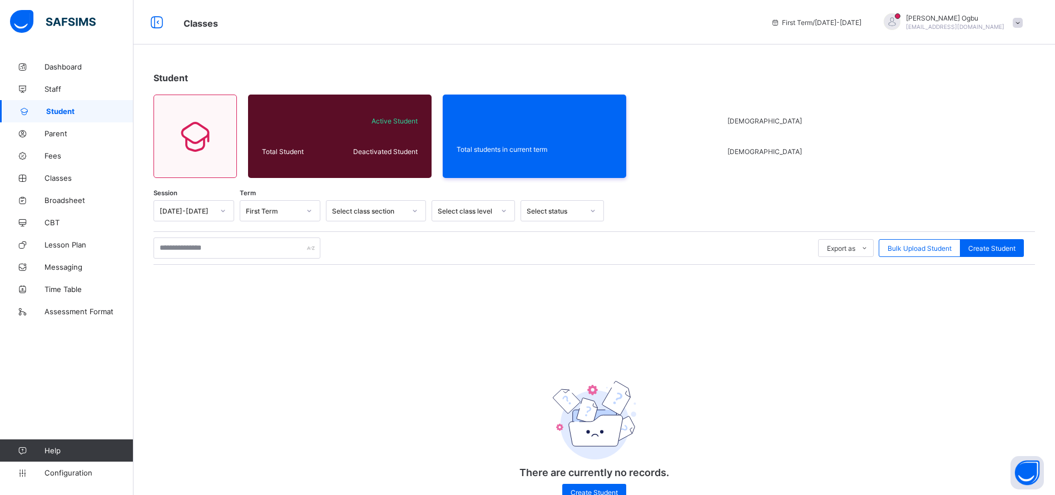
click at [62, 182] on span "Classes" at bounding box center [89, 178] width 89 height 9
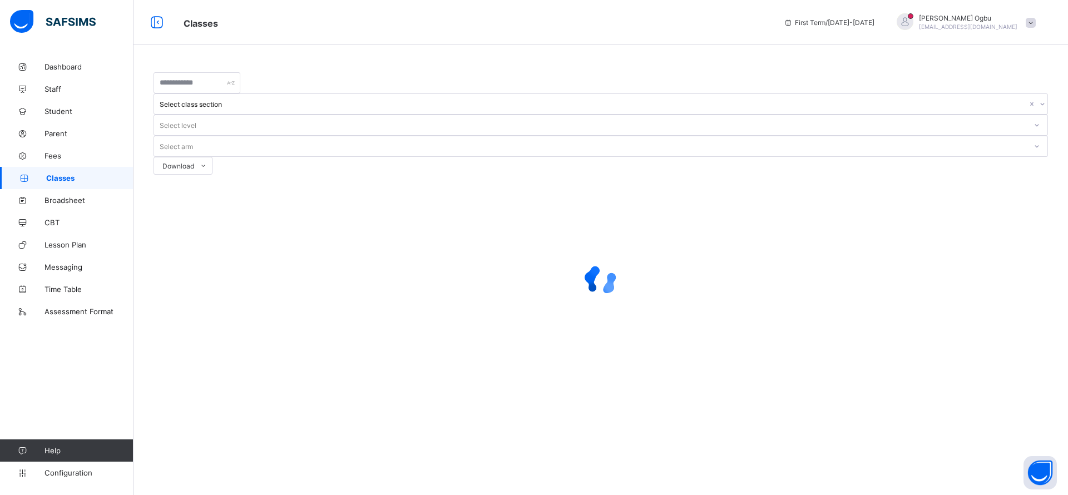
click at [350, 240] on div at bounding box center [601, 280] width 895 height 211
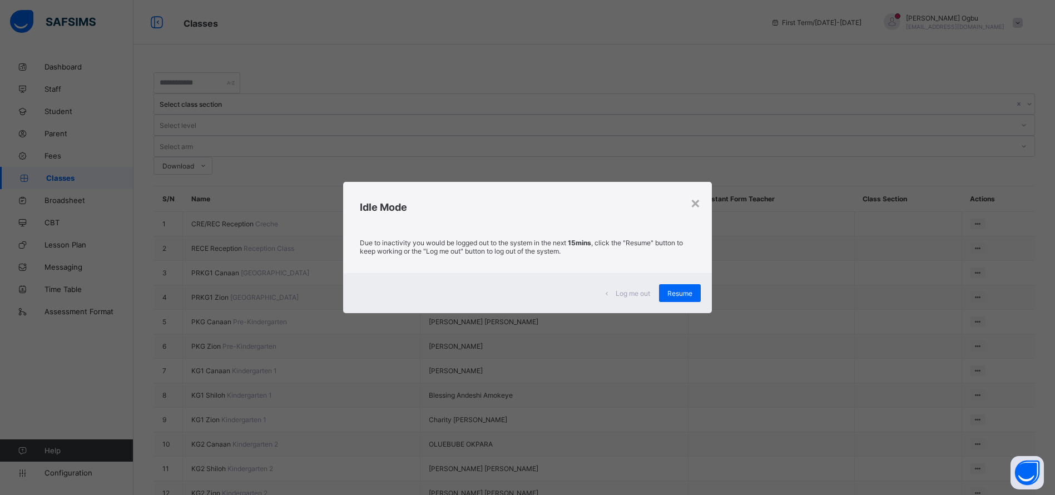
click at [679, 292] on span "Resume" at bounding box center [680, 293] width 25 height 8
click at [684, 290] on span "Resume" at bounding box center [680, 293] width 25 height 8
click at [675, 289] on span "Resume" at bounding box center [680, 293] width 25 height 8
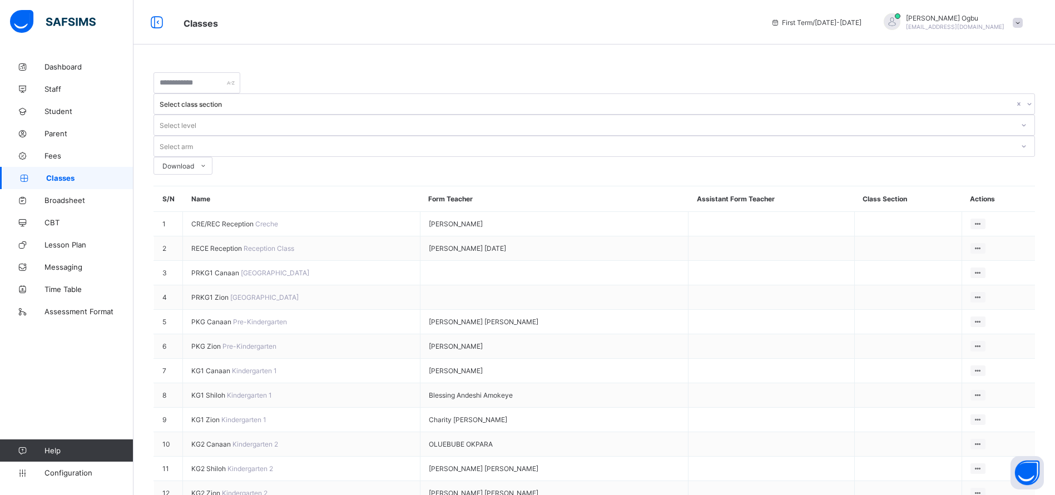
click at [206, 318] on span "PKG Canaan" at bounding box center [212, 322] width 42 height 8
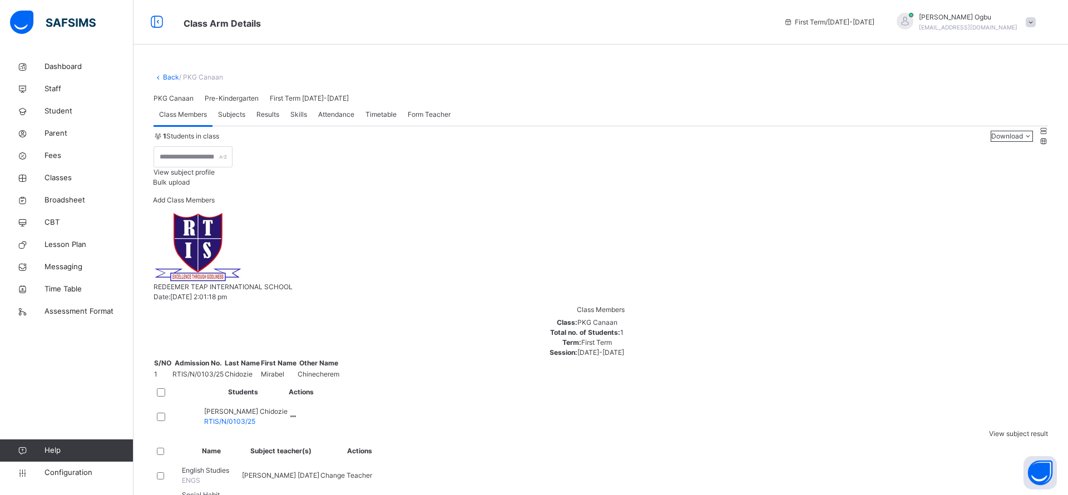
click at [215, 204] on span "Add Class Members" at bounding box center [184, 200] width 62 height 8
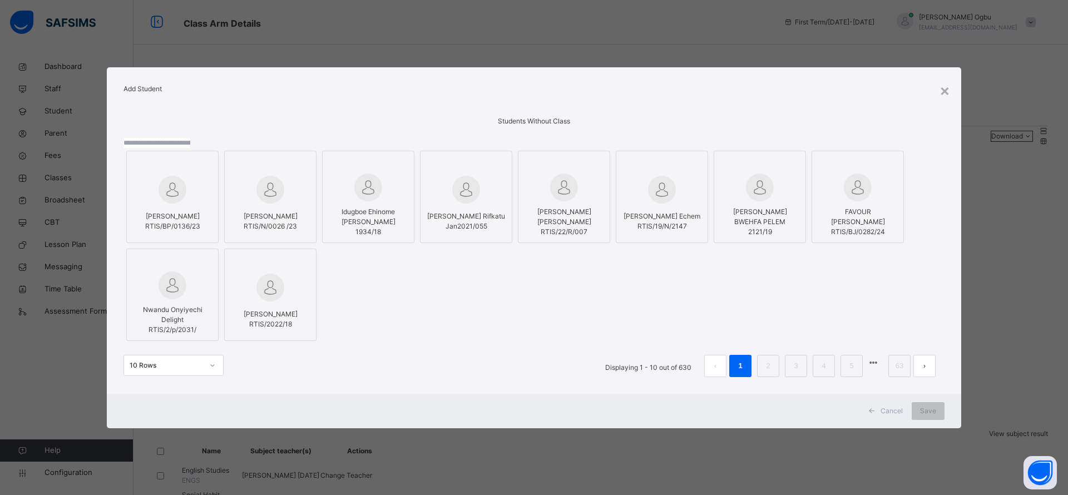
click at [190, 138] on input "text" at bounding box center [157, 143] width 67 height 10
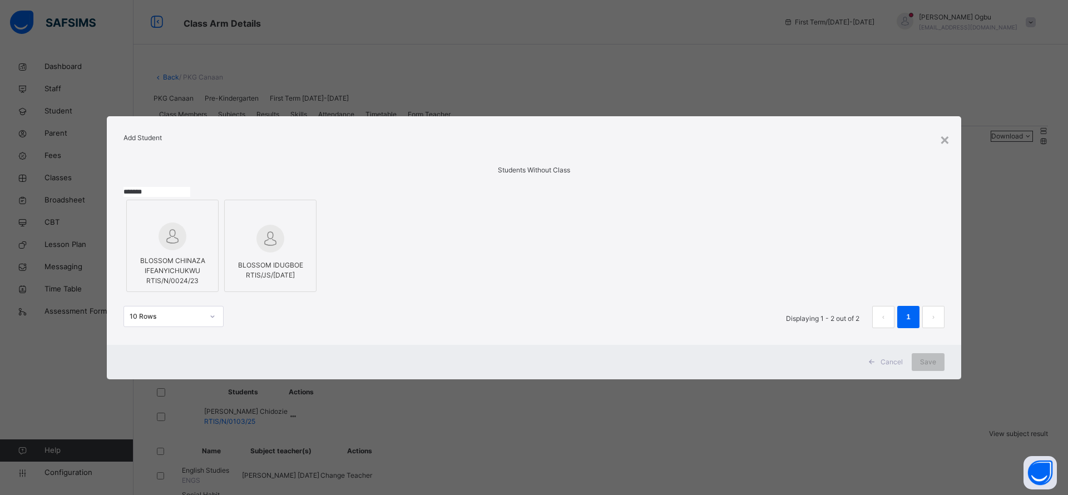
type input "*******"
click at [145, 243] on div at bounding box center [172, 237] width 80 height 28
click at [940, 371] on div "Save" at bounding box center [928, 362] width 33 height 18
